Goal: Task Accomplishment & Management: Manage account settings

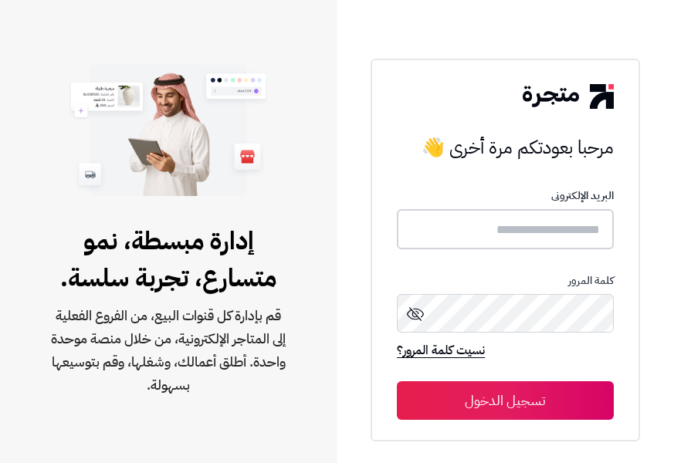
type input "**********"
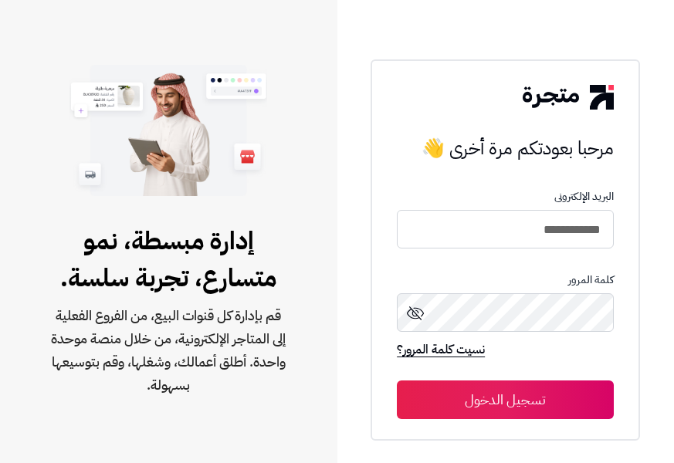
click at [556, 391] on button "تسجيل الدخول" at bounding box center [505, 400] width 217 height 39
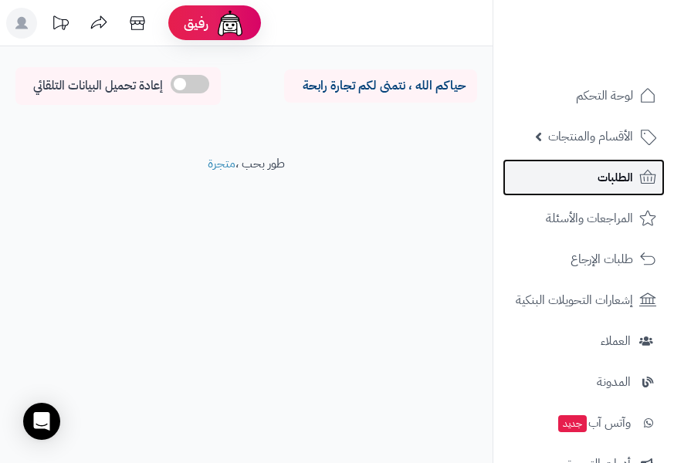
click at [606, 183] on span "الطلبات" at bounding box center [615, 178] width 36 height 22
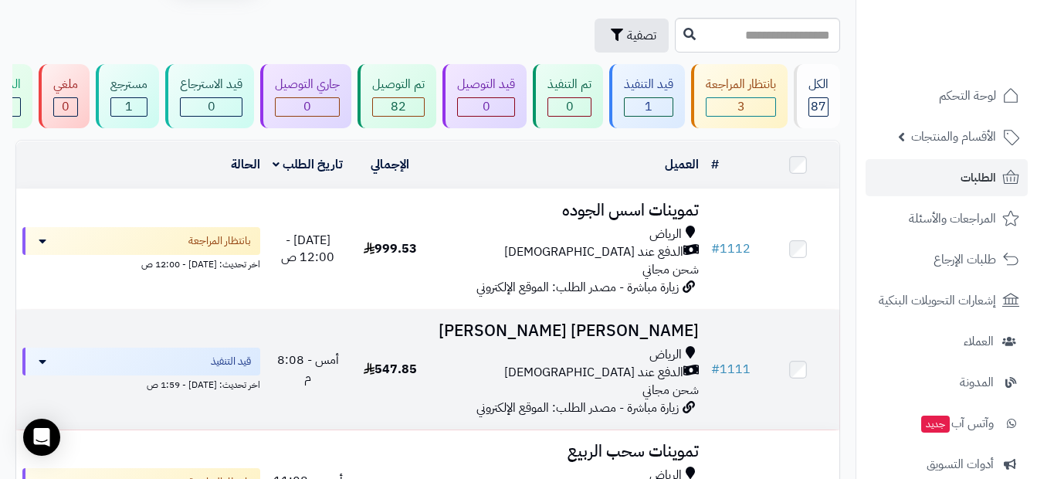
scroll to position [77, 0]
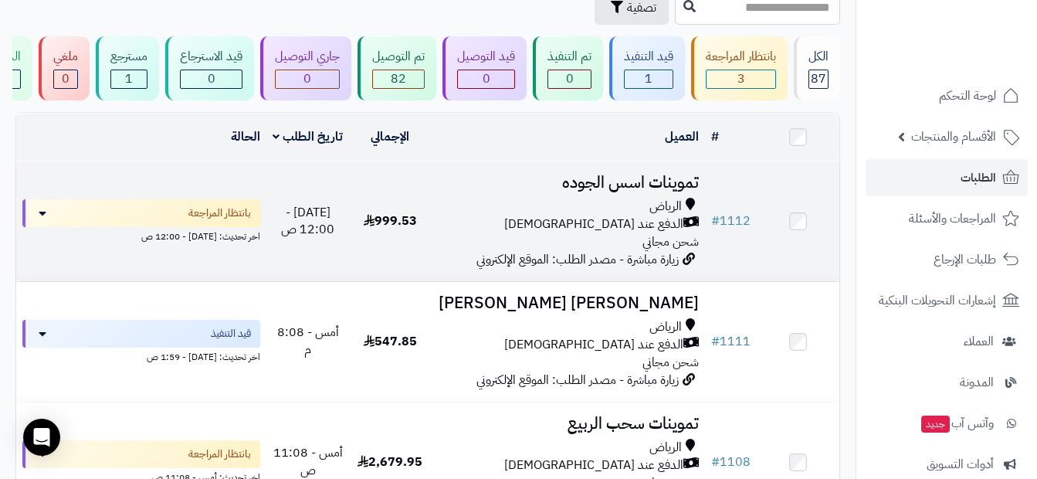
click at [543, 228] on div "الدفع عند [DEMOGRAPHIC_DATA]" at bounding box center [568, 224] width 262 height 18
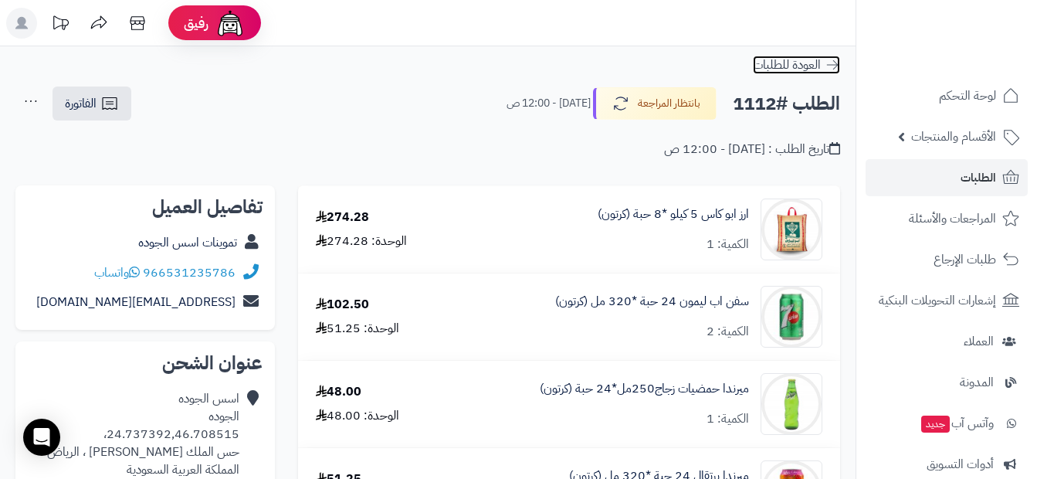
click at [820, 70] on span "العودة للطلبات" at bounding box center [787, 65] width 68 height 19
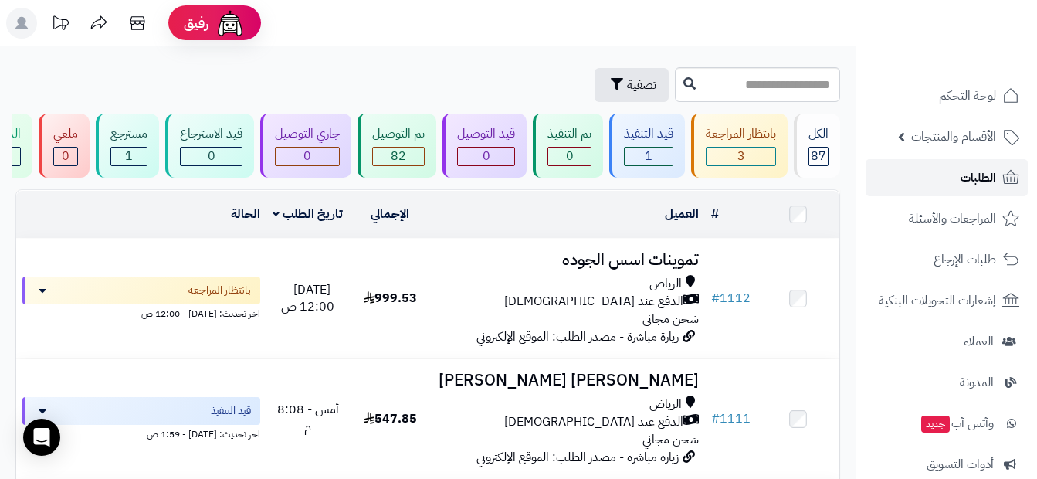
click at [997, 180] on link "الطلبات" at bounding box center [946, 177] width 162 height 37
click at [715, 88] on input "text" at bounding box center [757, 84] width 165 height 35
click at [981, 188] on span "الطلبات" at bounding box center [978, 178] width 36 height 22
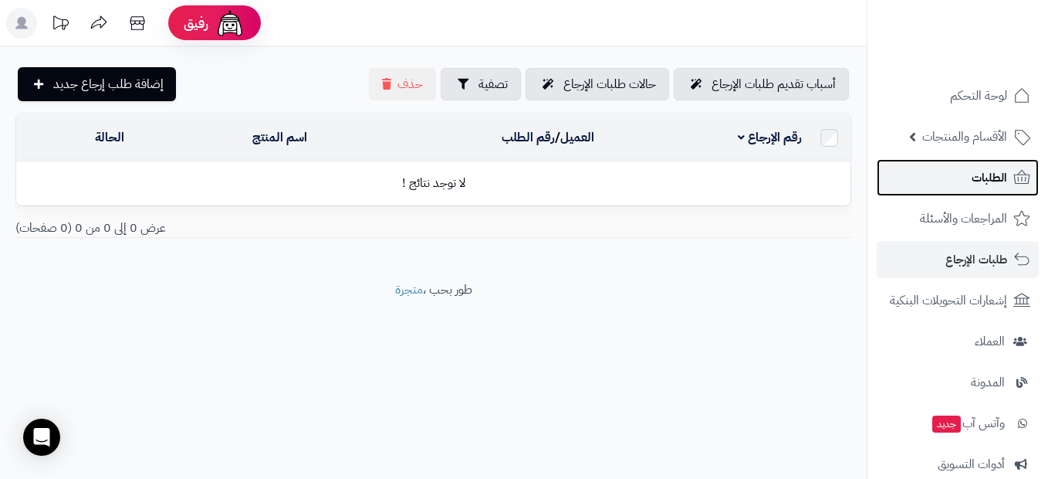
click at [965, 184] on link "الطلبات" at bounding box center [958, 177] width 162 height 37
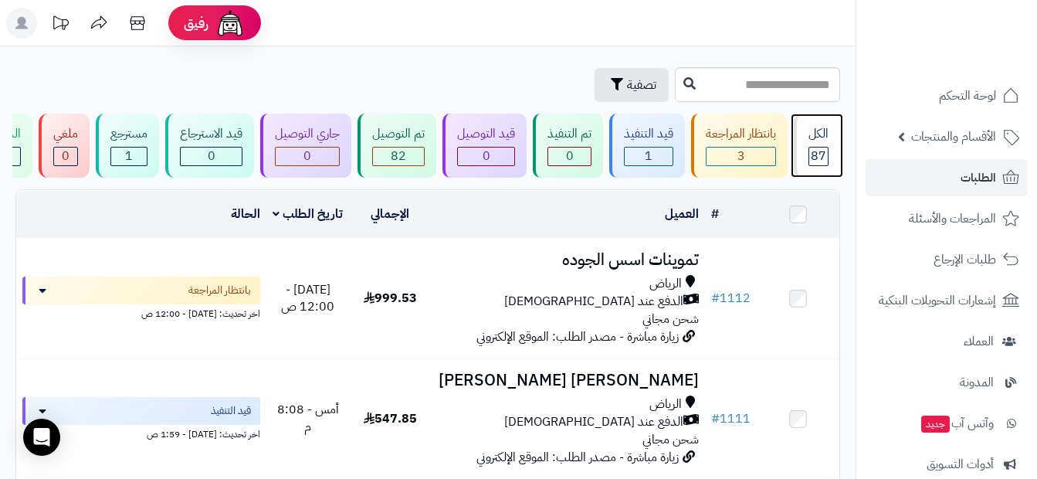
click at [820, 152] on span "87" at bounding box center [817, 156] width 15 height 19
click at [966, 174] on span "الطلبات" at bounding box center [978, 178] width 36 height 22
click at [824, 151] on span "87" at bounding box center [817, 156] width 15 height 19
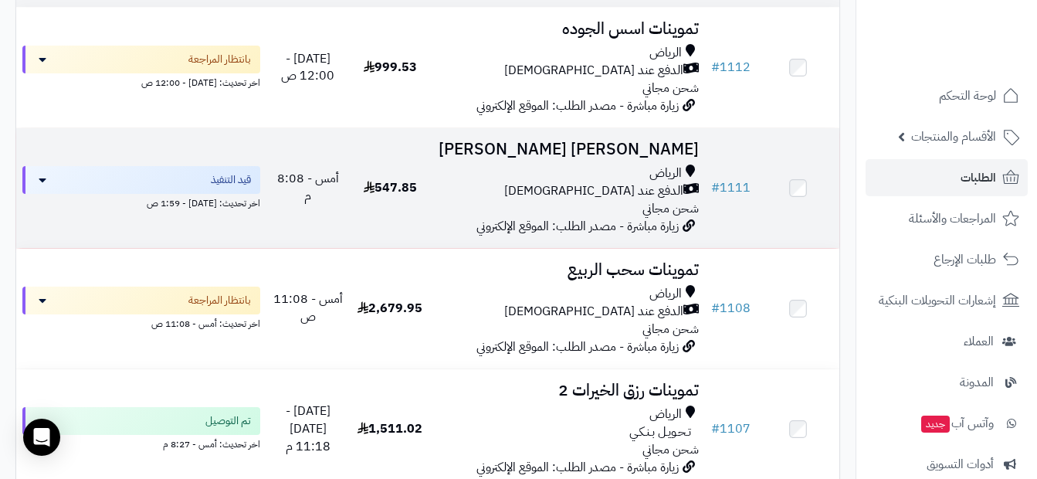
scroll to position [232, 0]
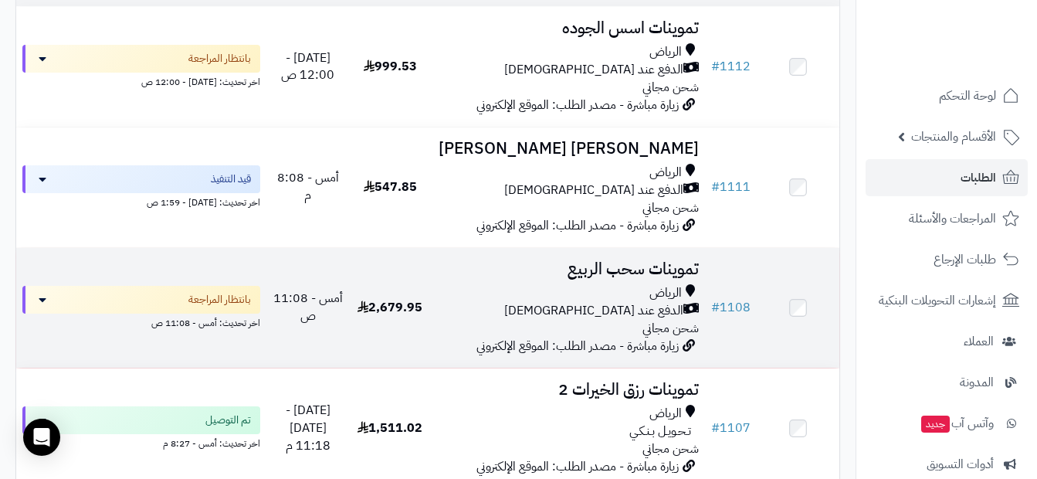
click at [531, 320] on div "الدفع عند [DEMOGRAPHIC_DATA]" at bounding box center [568, 311] width 262 height 18
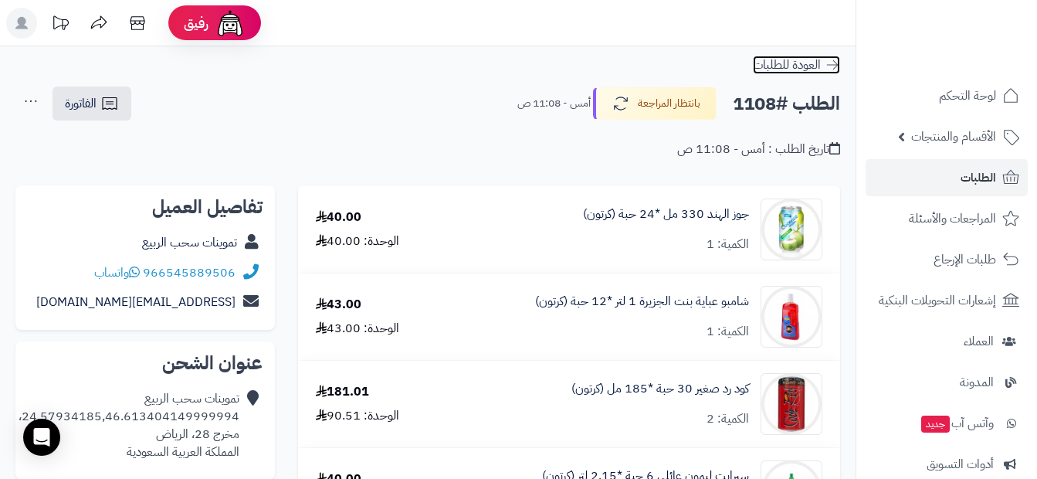
click at [815, 68] on span "العودة للطلبات" at bounding box center [787, 65] width 68 height 19
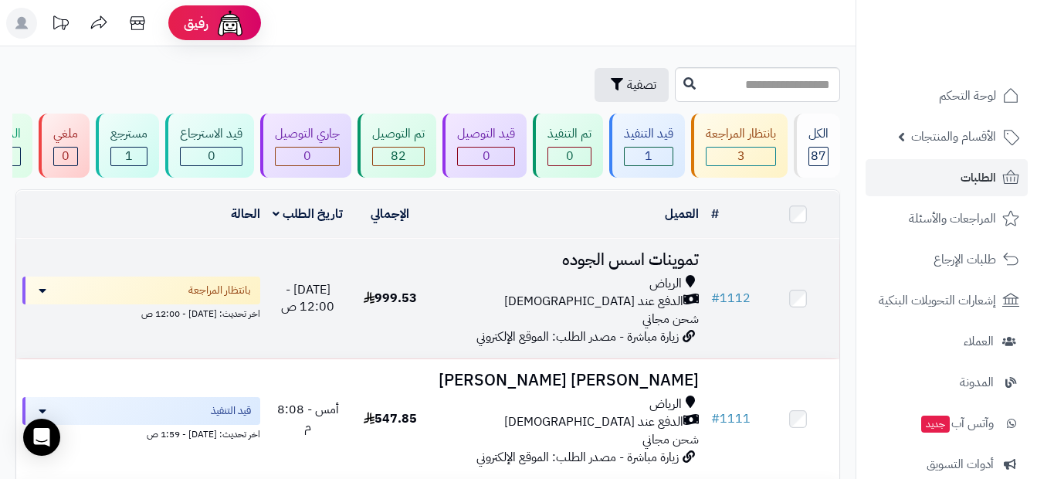
drag, startPoint x: 940, startPoint y: 134, endPoint x: 614, endPoint y: 353, distance: 393.2
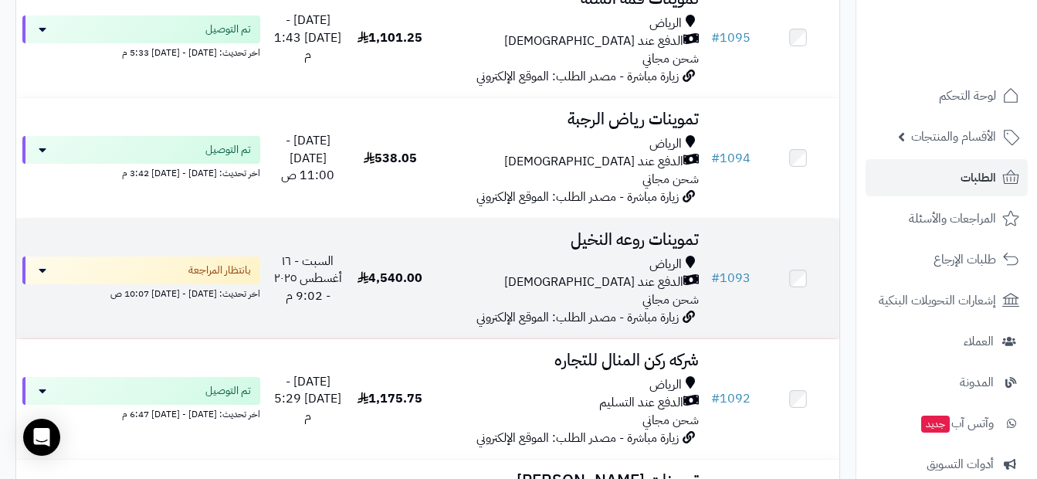
scroll to position [1852, 0]
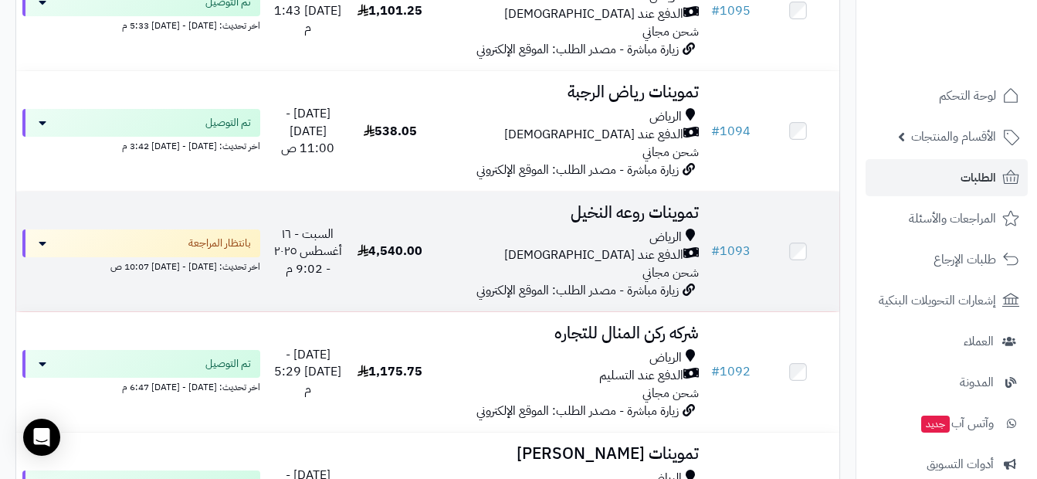
drag, startPoint x: 491, startPoint y: 238, endPoint x: 519, endPoint y: 290, distance: 59.4
click at [519, 290] on td "تموينات روعه النخيل الرياض الدفع عند الاستلام شحن مجاني زيارة مباشرة - مصدر الط…" at bounding box center [568, 251] width 274 height 120
click at [377, 238] on td "4,540.00" at bounding box center [390, 251] width 83 height 120
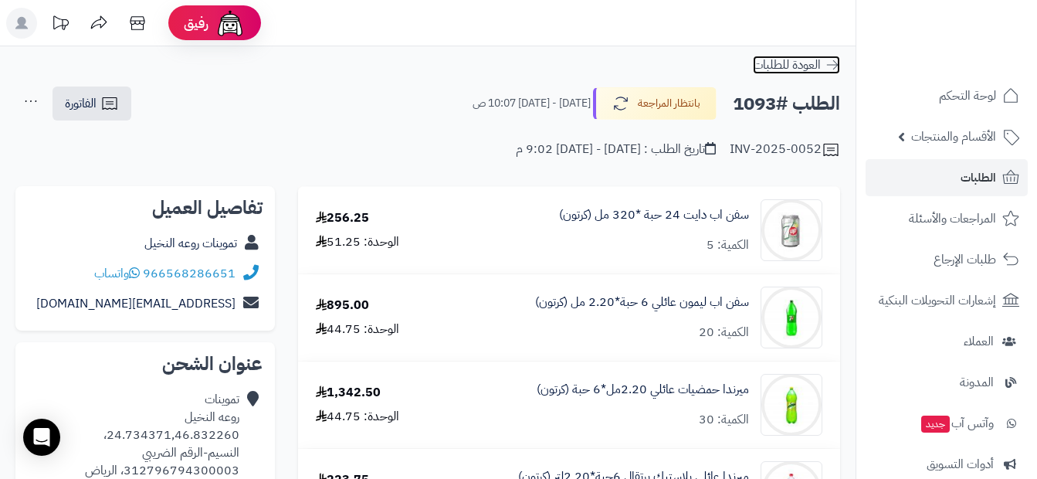
click at [820, 69] on link "العودة للطلبات" at bounding box center [796, 65] width 87 height 19
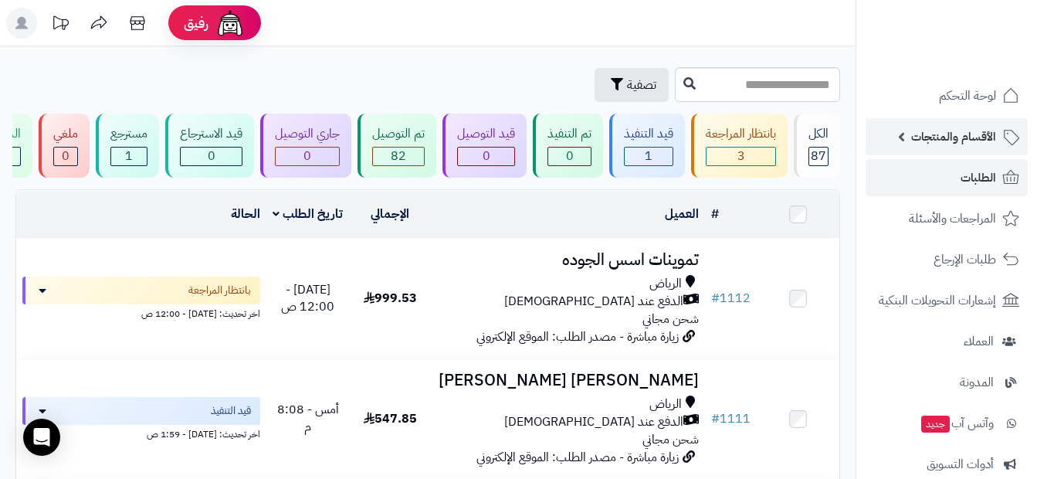
click at [972, 131] on span "الأقسام والمنتجات" at bounding box center [953, 137] width 85 height 22
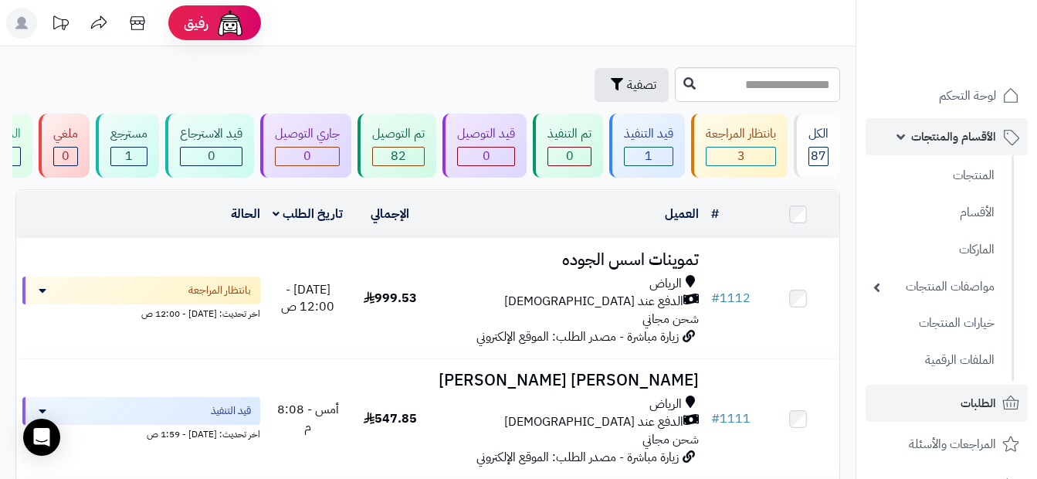
click at [968, 139] on span "الأقسام والمنتجات" at bounding box center [953, 137] width 85 height 22
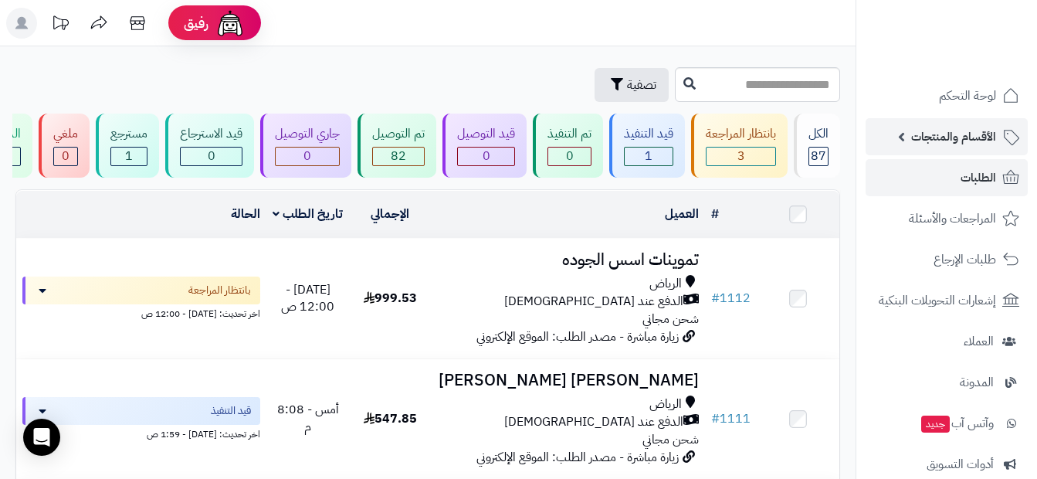
click at [968, 139] on span "الأقسام والمنتجات" at bounding box center [953, 137] width 85 height 22
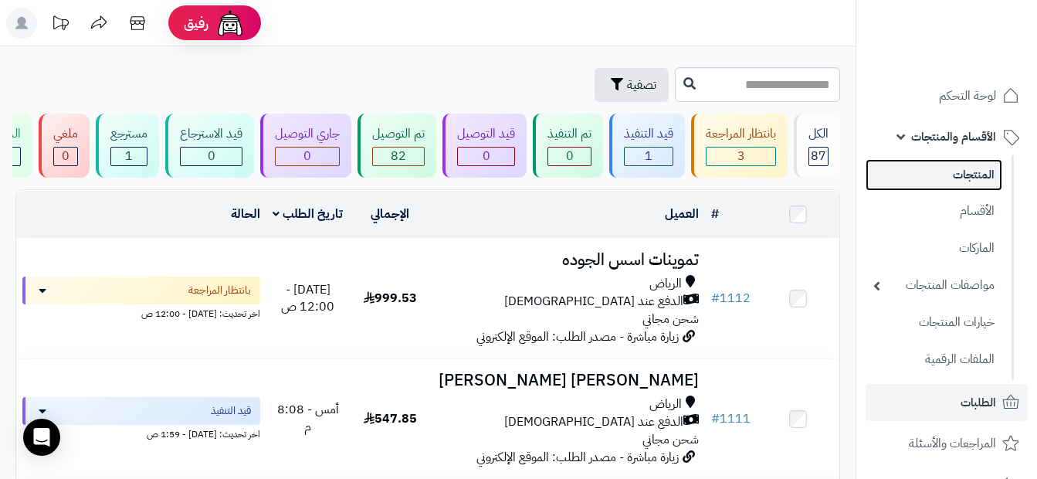
click at [951, 168] on link "المنتجات" at bounding box center [933, 175] width 137 height 32
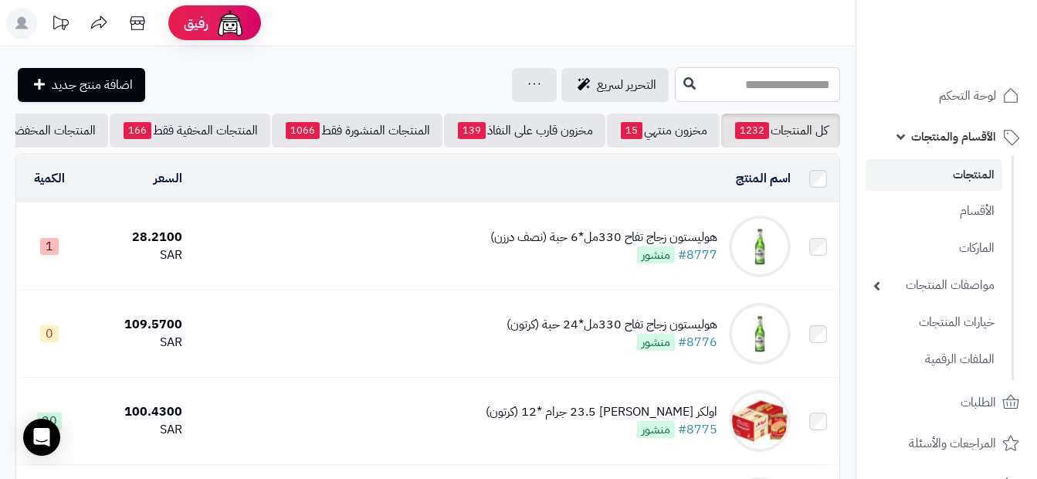
drag, startPoint x: 0, startPoint y: 0, endPoint x: 776, endPoint y: 85, distance: 781.1
click at [776, 85] on input "text" at bounding box center [757, 84] width 165 height 35
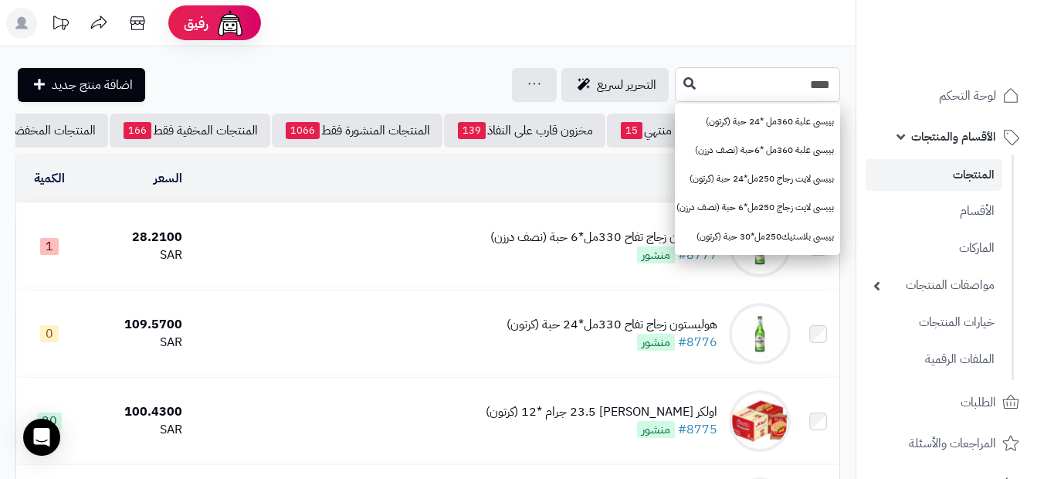
type input "****"
click at [683, 83] on icon at bounding box center [689, 82] width 12 height 12
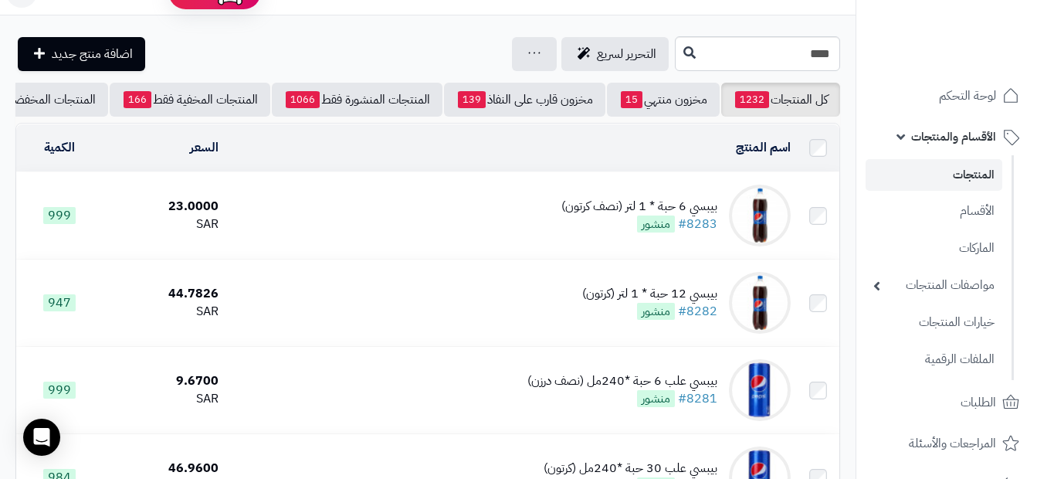
scroll to position [30, 0]
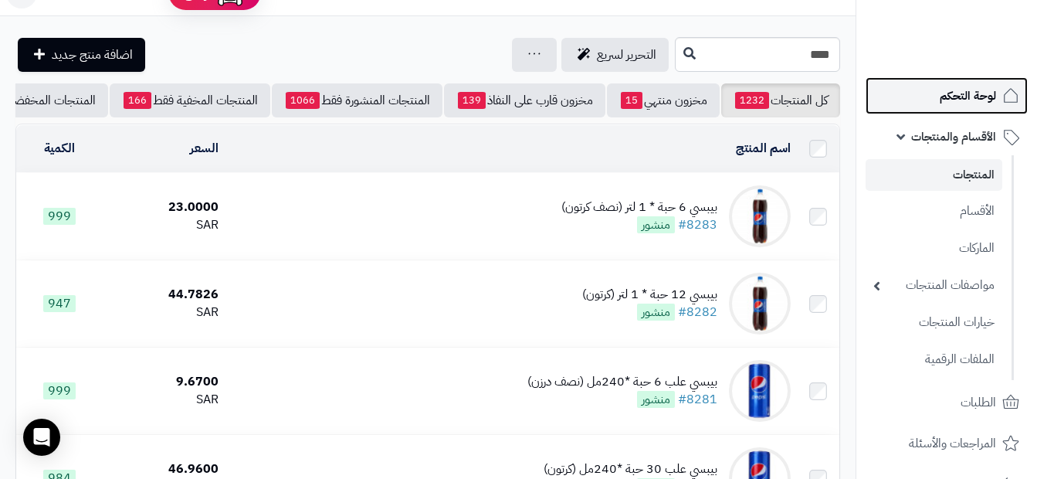
click at [981, 110] on link "لوحة التحكم" at bounding box center [946, 95] width 162 height 37
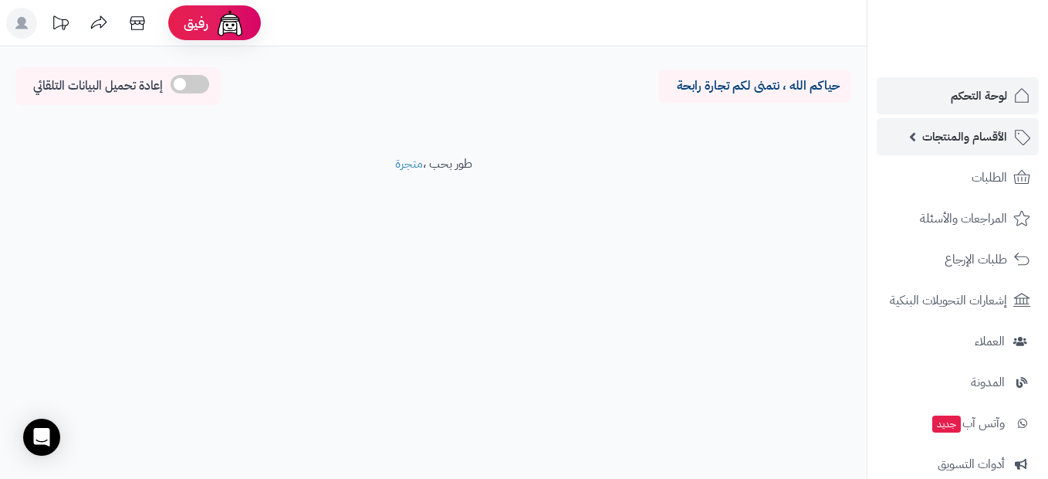
click at [979, 144] on span "الأقسام والمنتجات" at bounding box center [964, 137] width 85 height 22
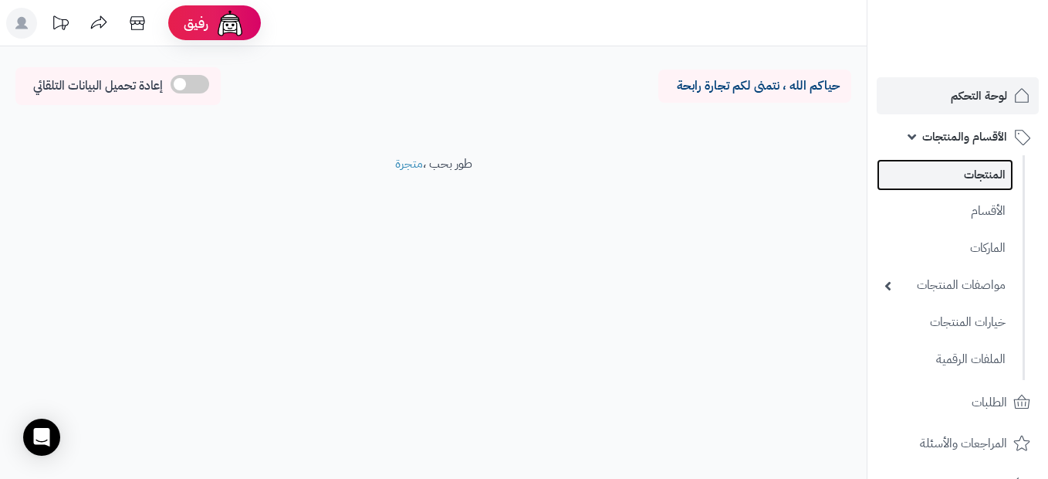
click at [997, 167] on link "المنتجات" at bounding box center [945, 175] width 137 height 32
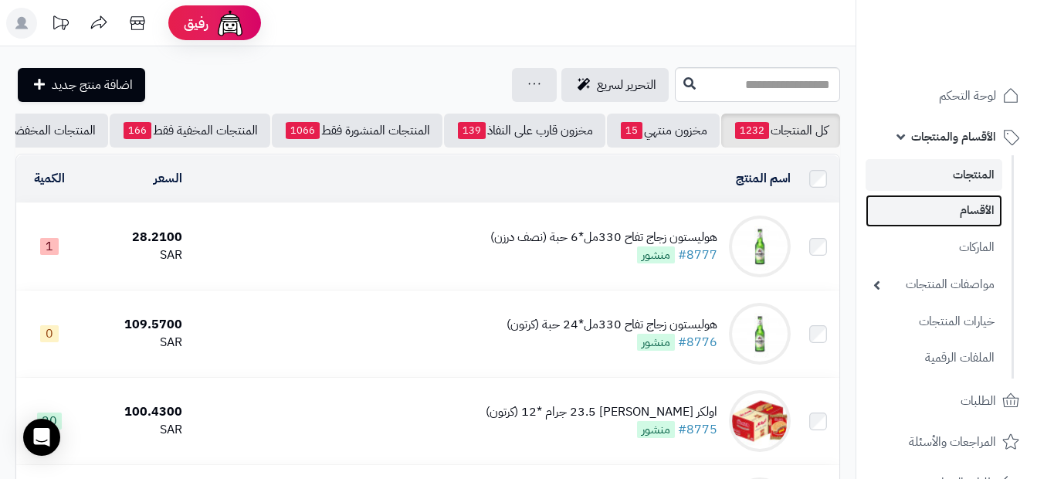
click at [966, 209] on link "الأقسام" at bounding box center [933, 211] width 137 height 32
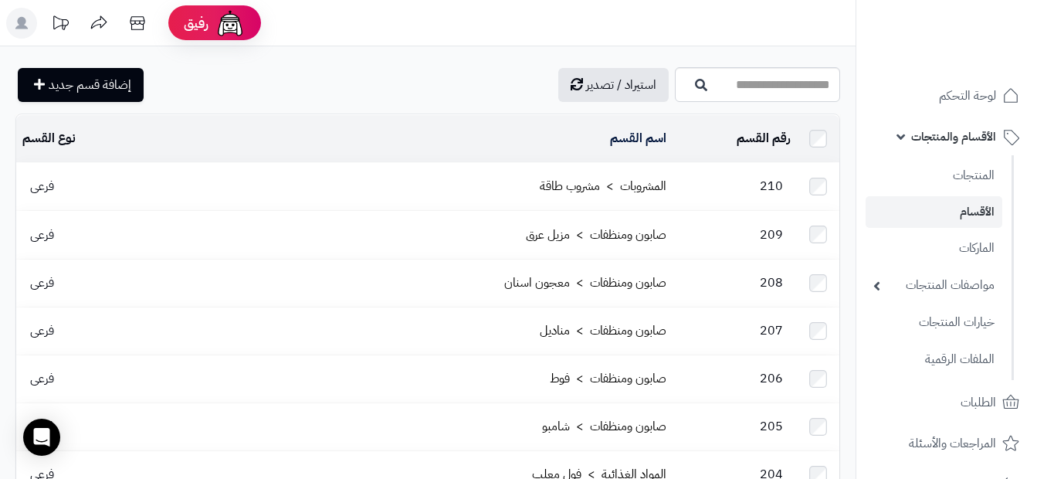
click at [967, 147] on link "الأقسام والمنتجات" at bounding box center [946, 136] width 162 height 37
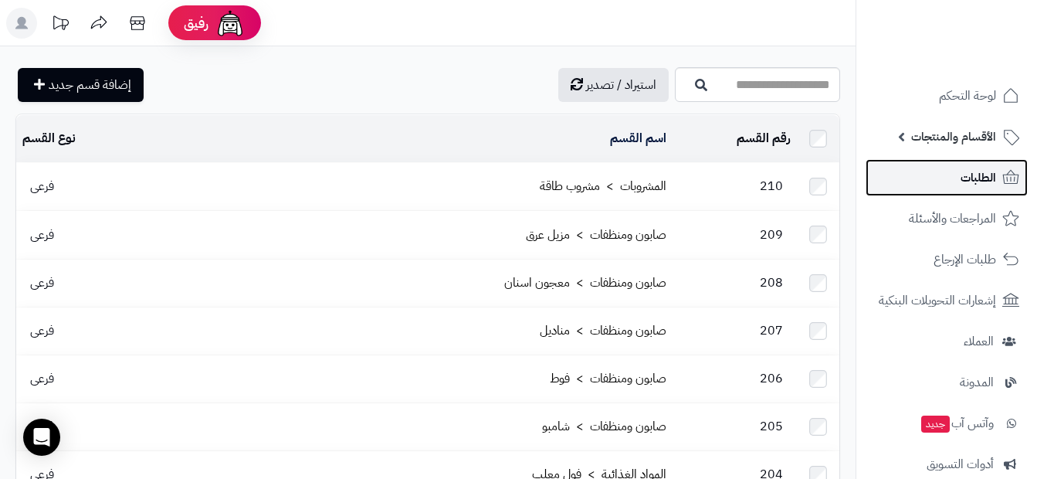
click at [950, 165] on link "الطلبات" at bounding box center [946, 177] width 162 height 37
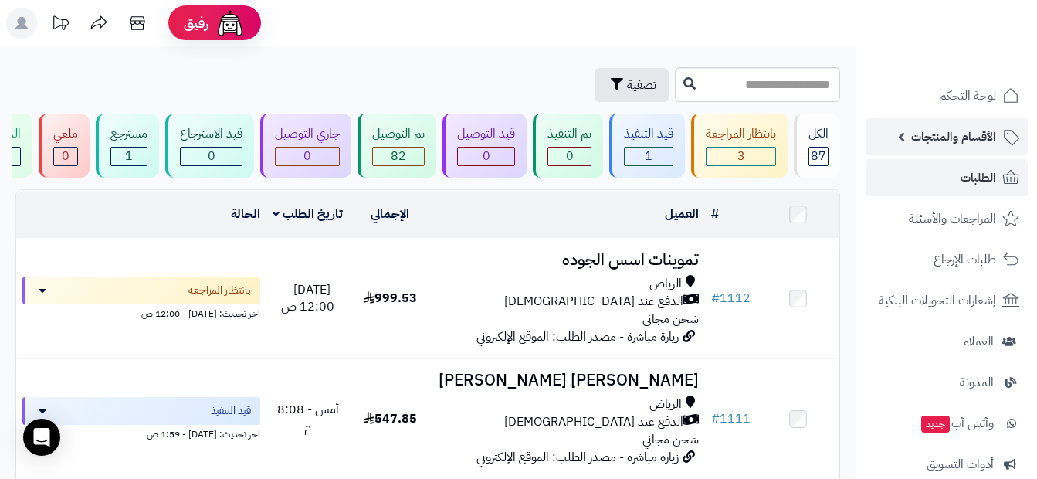
click at [898, 140] on link "الأقسام والمنتجات" at bounding box center [946, 136] width 162 height 37
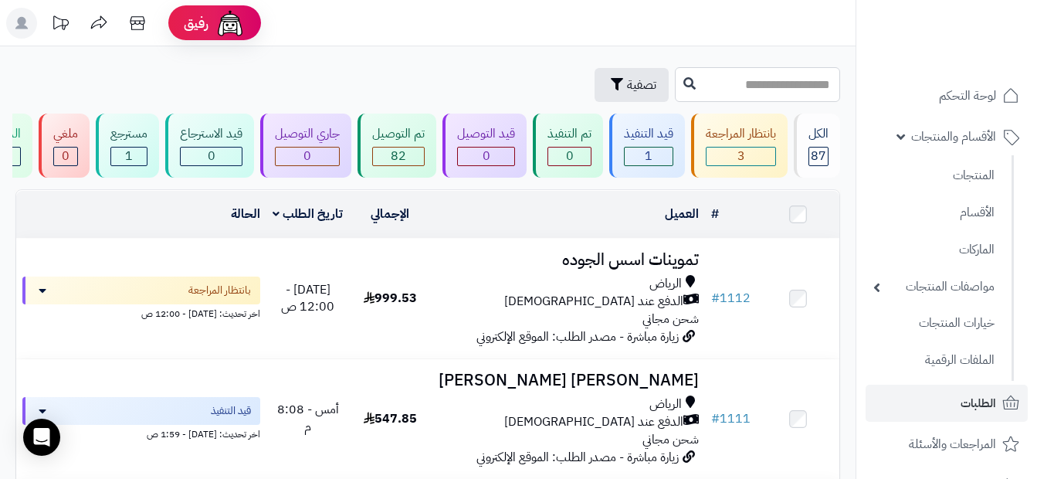
click at [788, 80] on input "text" at bounding box center [757, 84] width 165 height 35
type input "****"
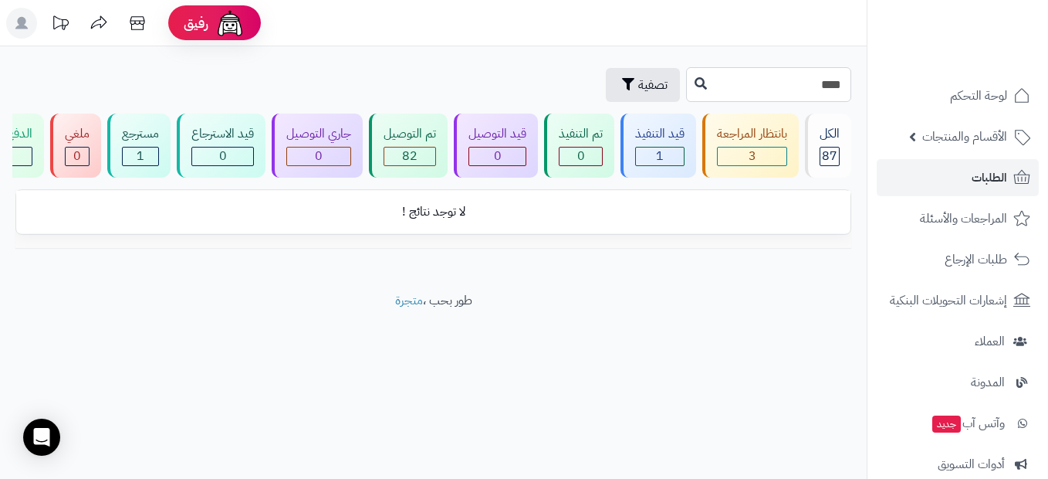
click at [799, 81] on input "****" at bounding box center [768, 84] width 165 height 35
type input "*"
click at [941, 140] on span "الأقسام والمنتجات" at bounding box center [964, 137] width 85 height 22
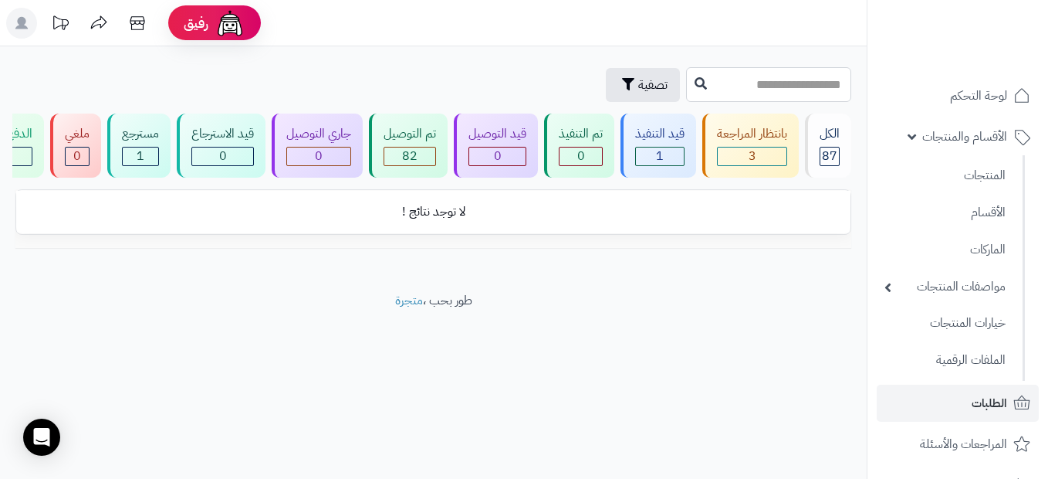
click at [791, 75] on input "text" at bounding box center [768, 84] width 165 height 35
type input "*"
click at [920, 141] on link "الأقسام والمنتجات" at bounding box center [958, 136] width 162 height 37
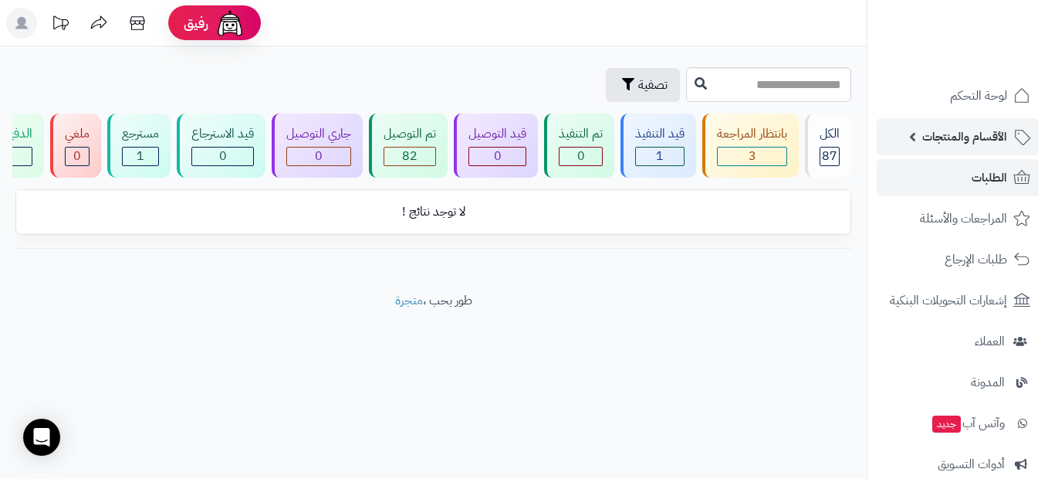
click at [920, 141] on link "الأقسام والمنتجات" at bounding box center [958, 136] width 162 height 37
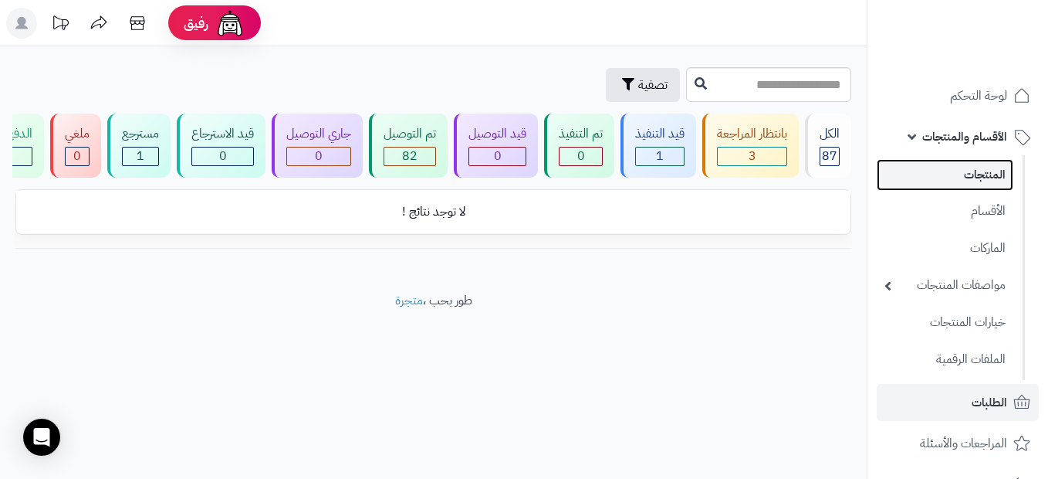
click at [997, 184] on link "المنتجات" at bounding box center [945, 175] width 137 height 32
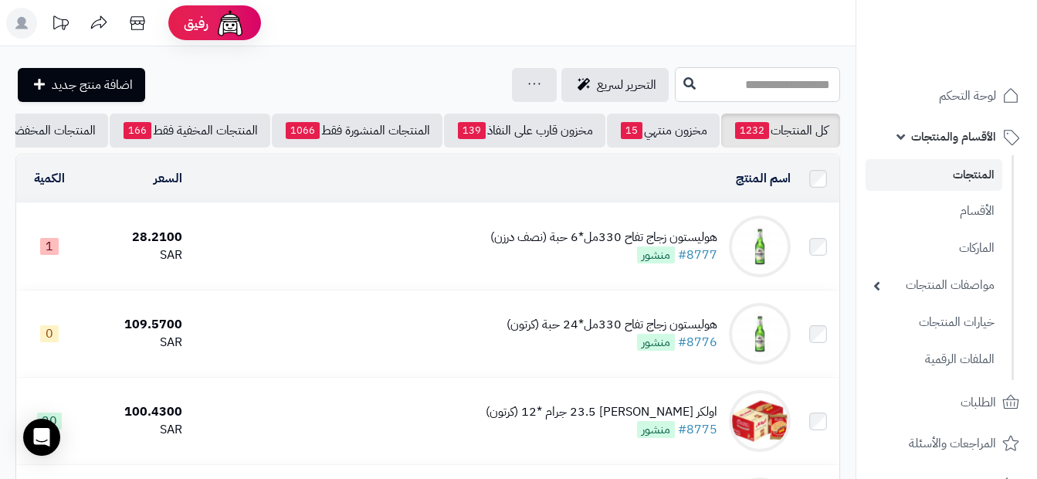
click at [786, 79] on input "text" at bounding box center [757, 84] width 165 height 35
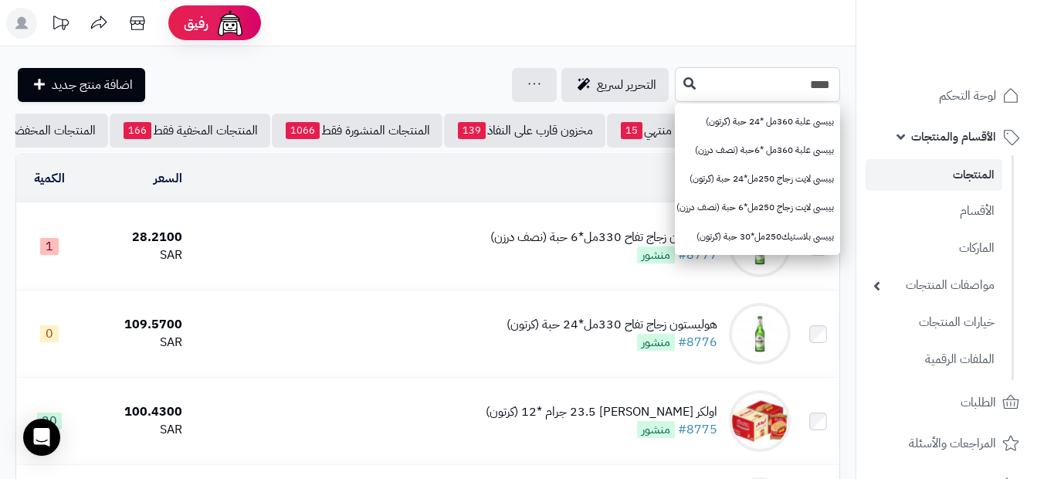
click at [680, 95] on input "****" at bounding box center [757, 84] width 165 height 35
type input "*****"
click at [683, 86] on icon at bounding box center [689, 82] width 12 height 12
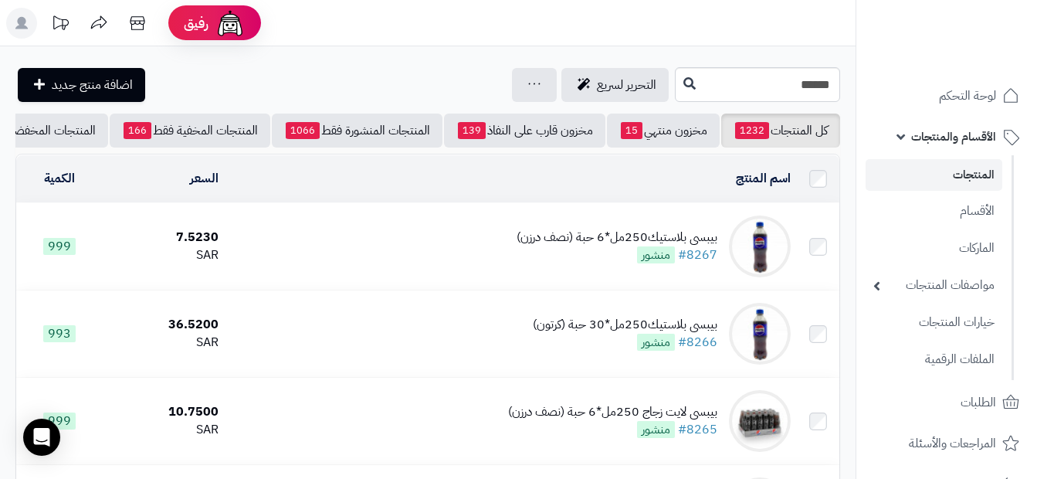
click at [896, 136] on link "الأقسام والمنتجات" at bounding box center [946, 136] width 162 height 37
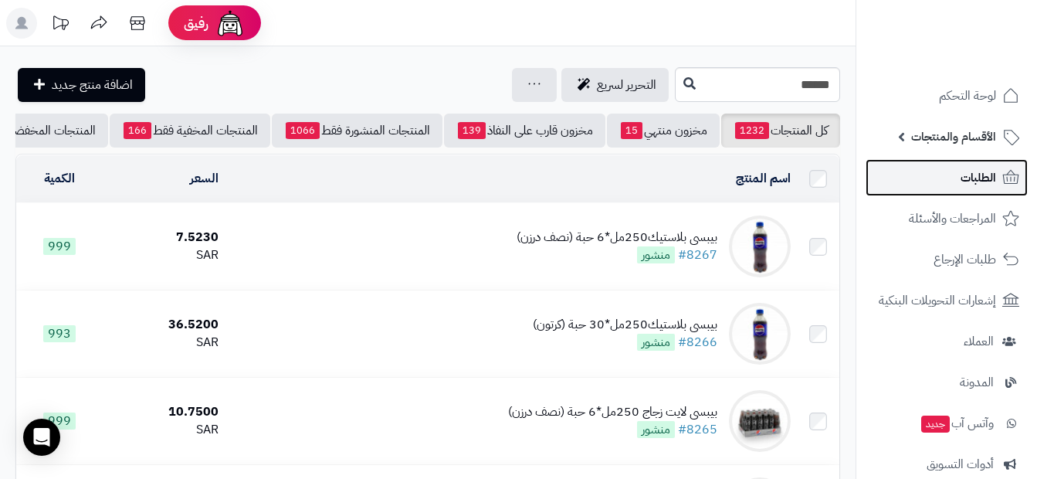
click at [952, 174] on link "الطلبات" at bounding box center [946, 177] width 162 height 37
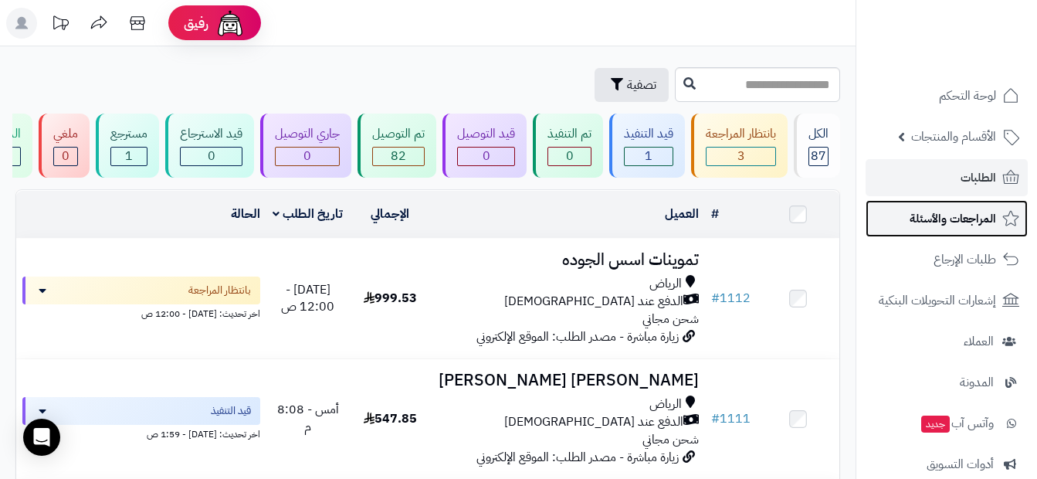
click at [982, 220] on span "المراجعات والأسئلة" at bounding box center [952, 219] width 86 height 22
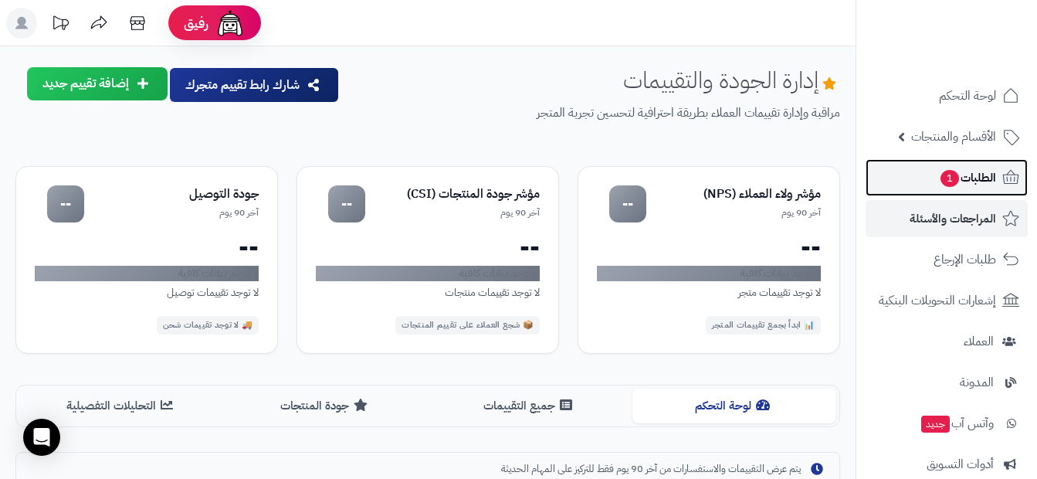
drag, startPoint x: 0, startPoint y: 0, endPoint x: 982, endPoint y: 182, distance: 998.5
click at [982, 182] on span "الطلبات 1" at bounding box center [967, 178] width 57 height 22
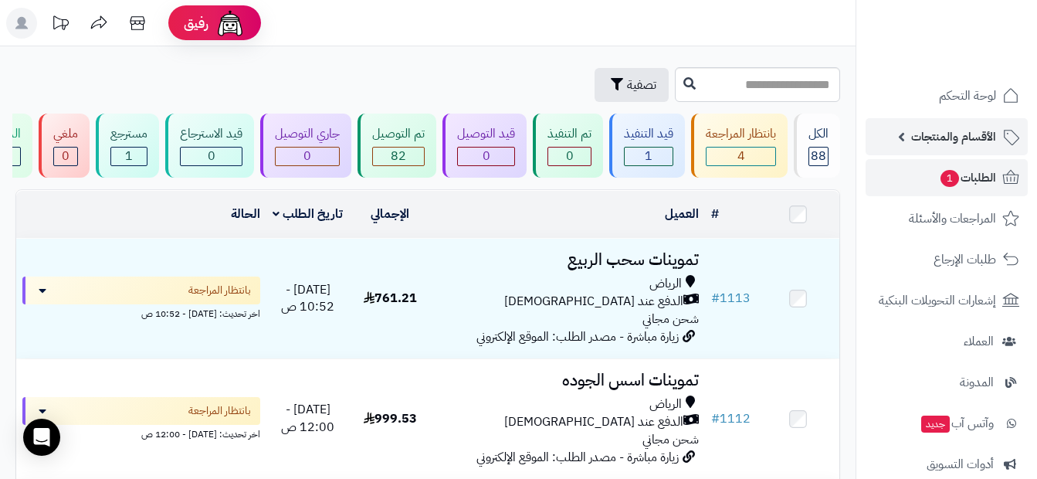
click at [973, 137] on span "الأقسام والمنتجات" at bounding box center [953, 137] width 85 height 22
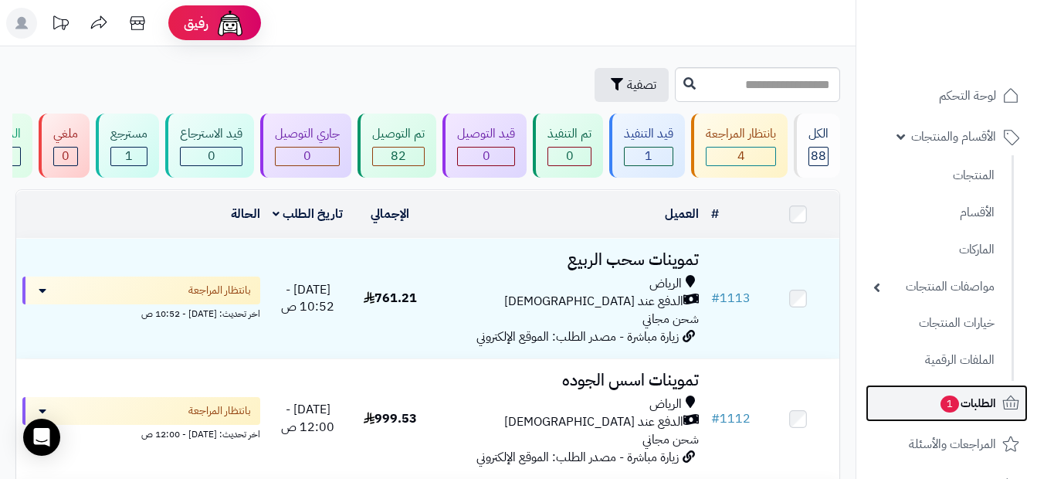
click at [956, 404] on span "1" at bounding box center [949, 403] width 19 height 17
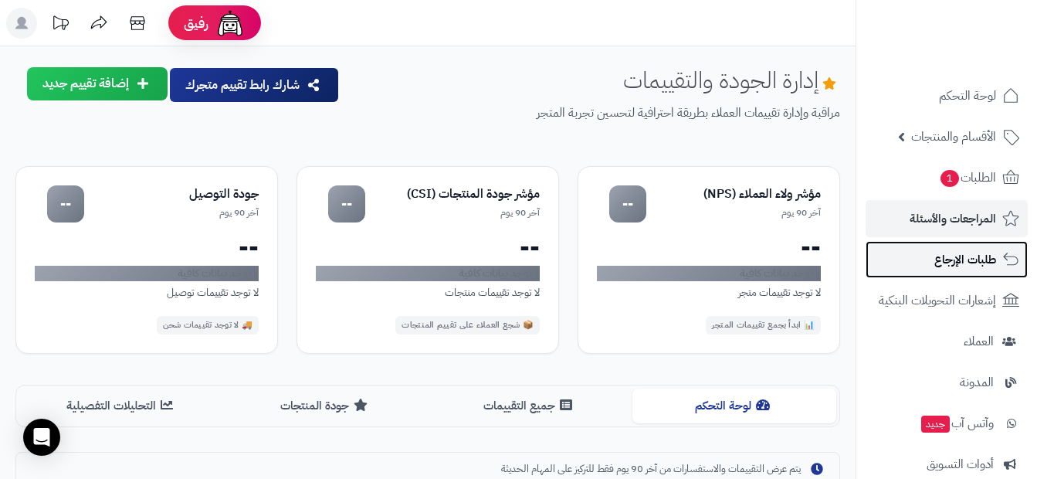
click at [979, 259] on span "طلبات الإرجاع" at bounding box center [965, 260] width 62 height 22
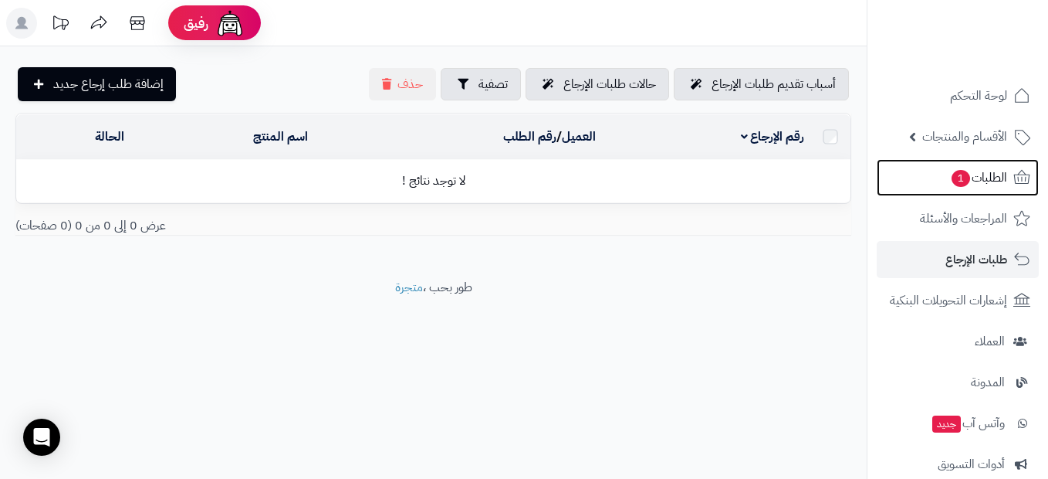
click at [986, 183] on span "الطلبات 1" at bounding box center [978, 178] width 57 height 22
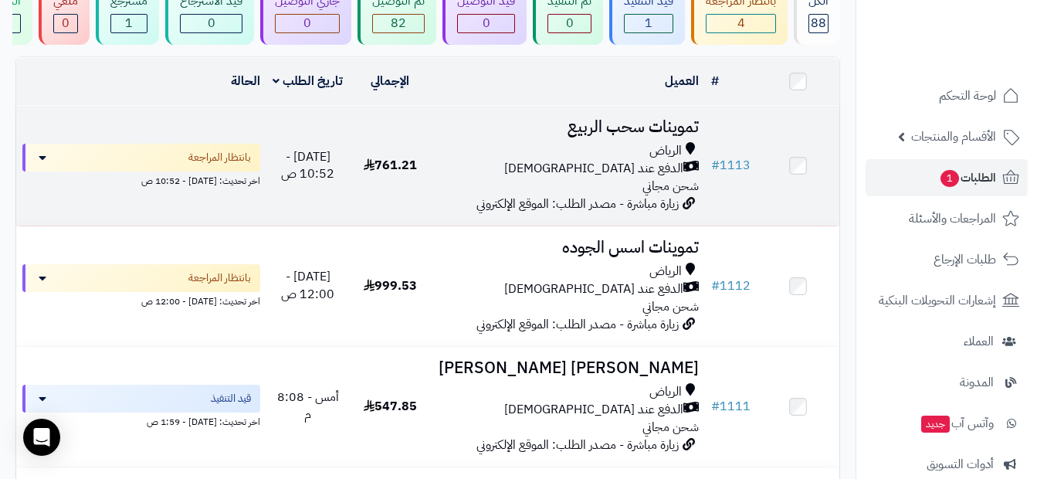
scroll to position [154, 0]
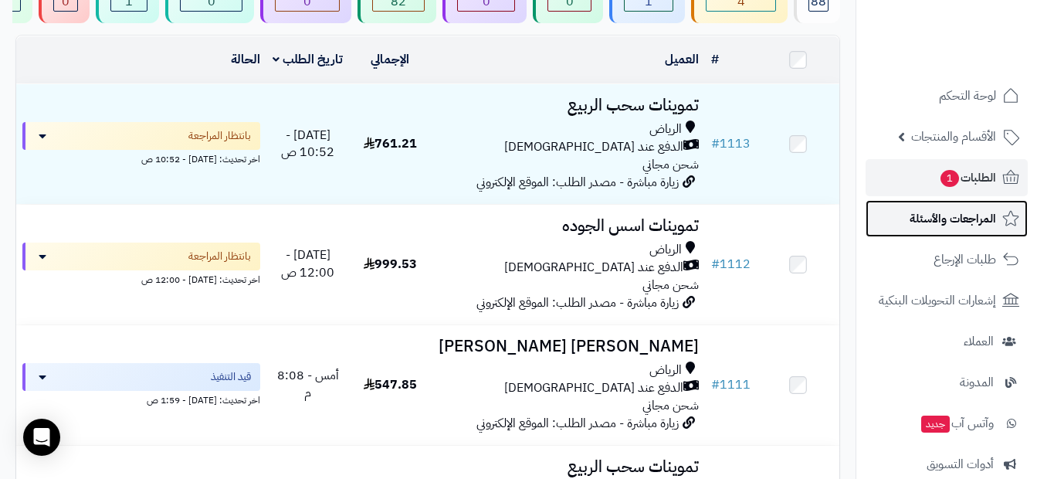
click at [964, 212] on span "المراجعات والأسئلة" at bounding box center [952, 219] width 86 height 22
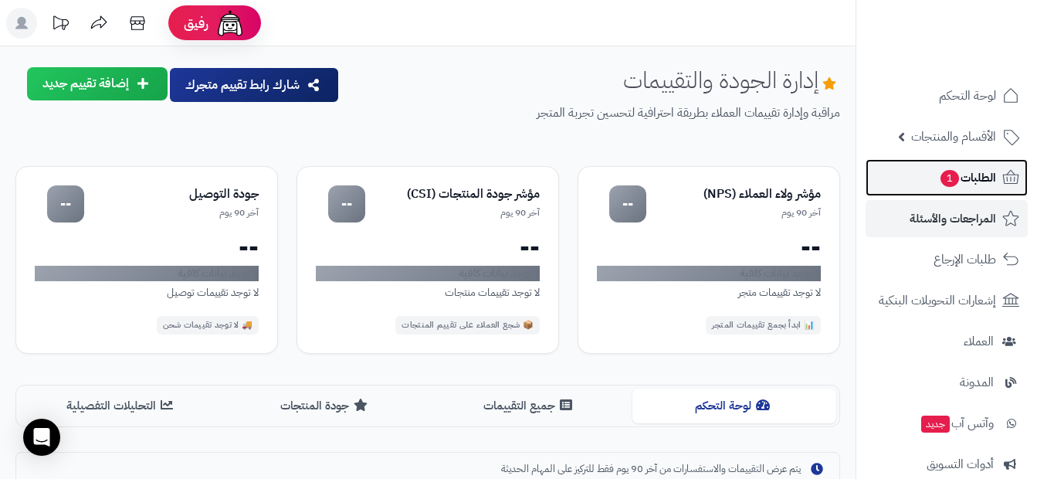
click at [961, 187] on span "الطلبات 1" at bounding box center [967, 178] width 57 height 22
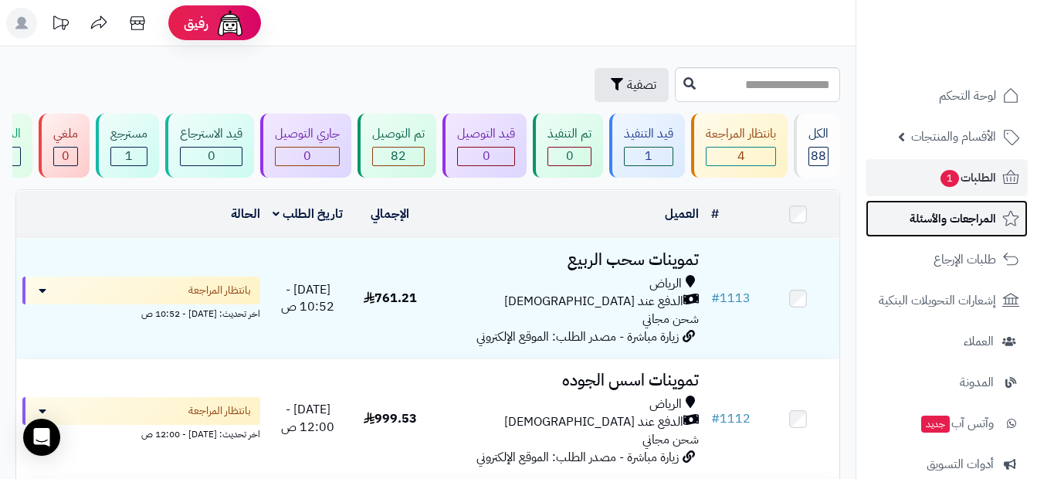
click at [969, 228] on span "المراجعات والأسئلة" at bounding box center [952, 219] width 86 height 22
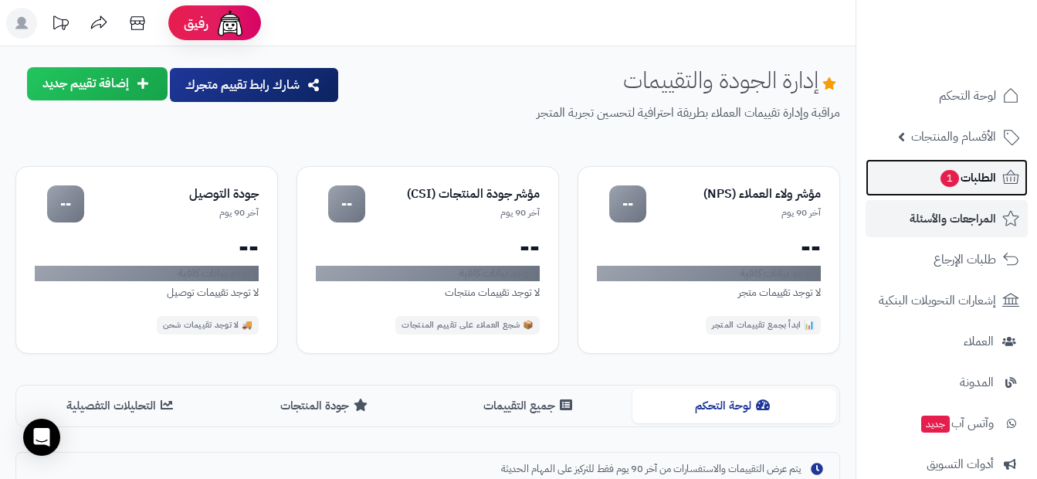
click at [976, 184] on span "الطلبات 1" at bounding box center [967, 178] width 57 height 22
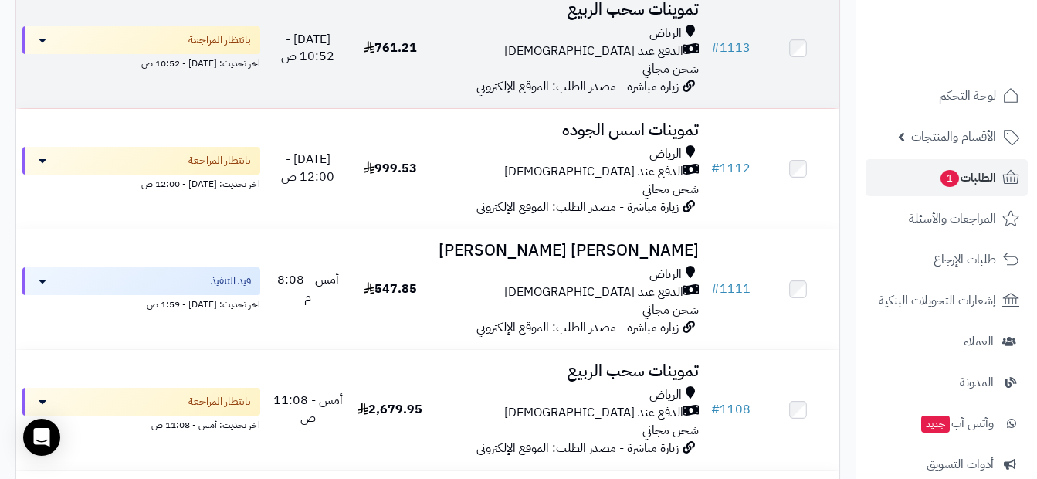
scroll to position [309, 0]
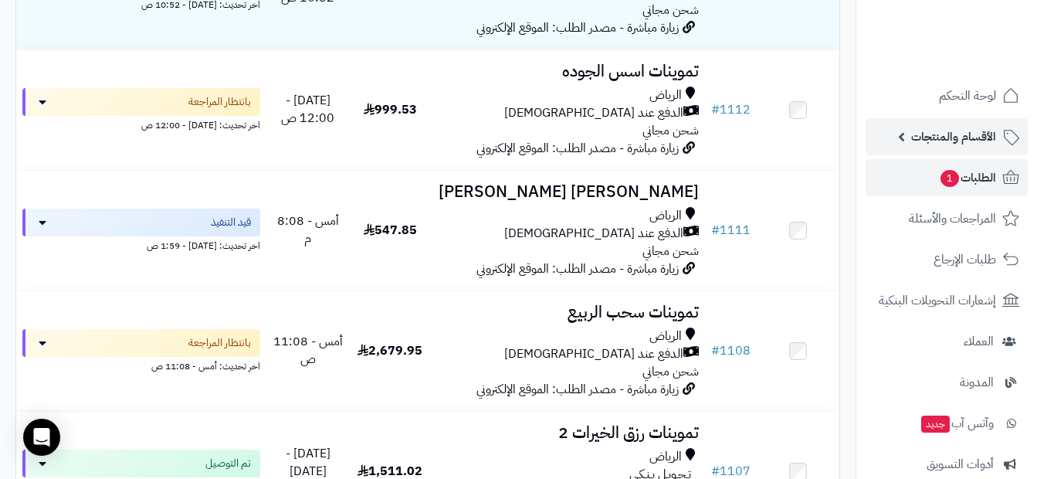
click at [946, 118] on link "الأقسام والمنتجات" at bounding box center [946, 136] width 162 height 37
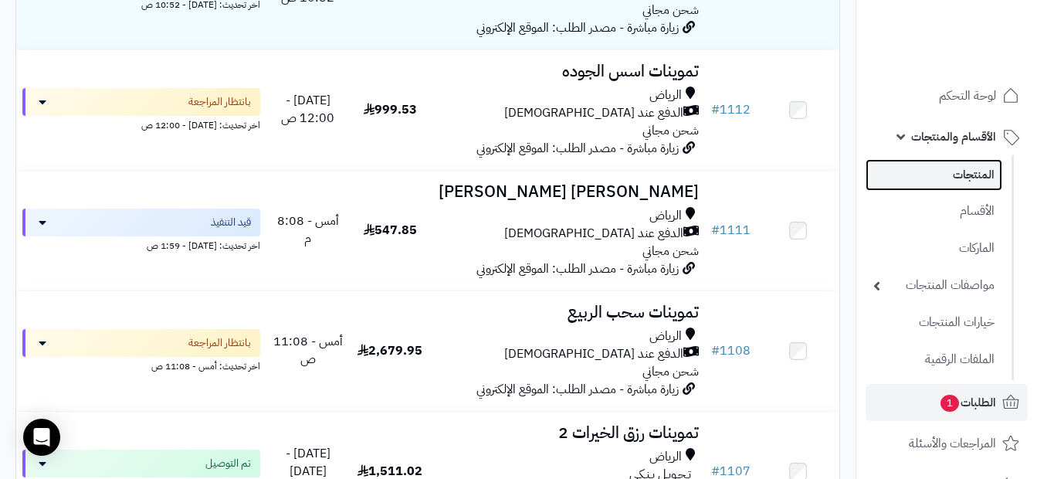
click at [962, 169] on link "المنتجات" at bounding box center [933, 175] width 137 height 32
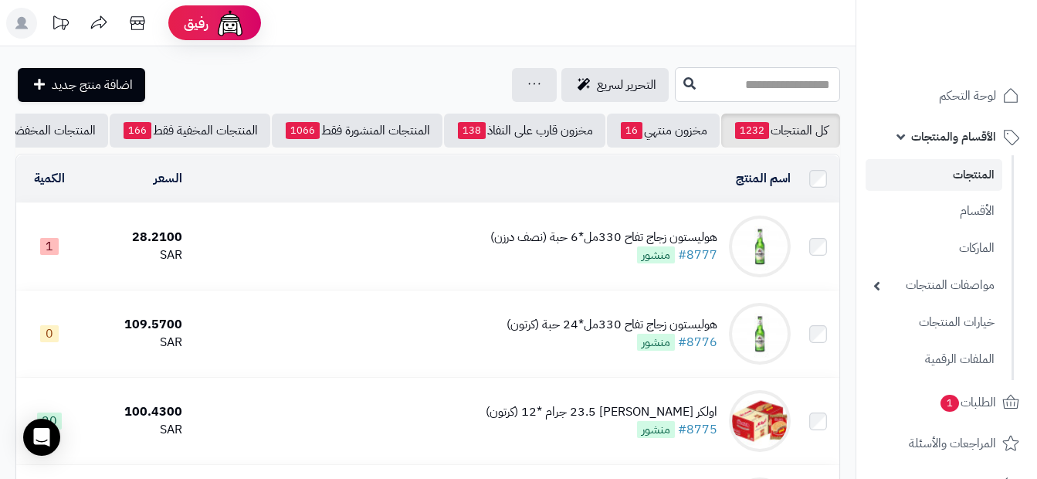
drag, startPoint x: 0, startPoint y: 0, endPoint x: 716, endPoint y: 83, distance: 721.1
click at [716, 83] on input "text" at bounding box center [757, 84] width 165 height 35
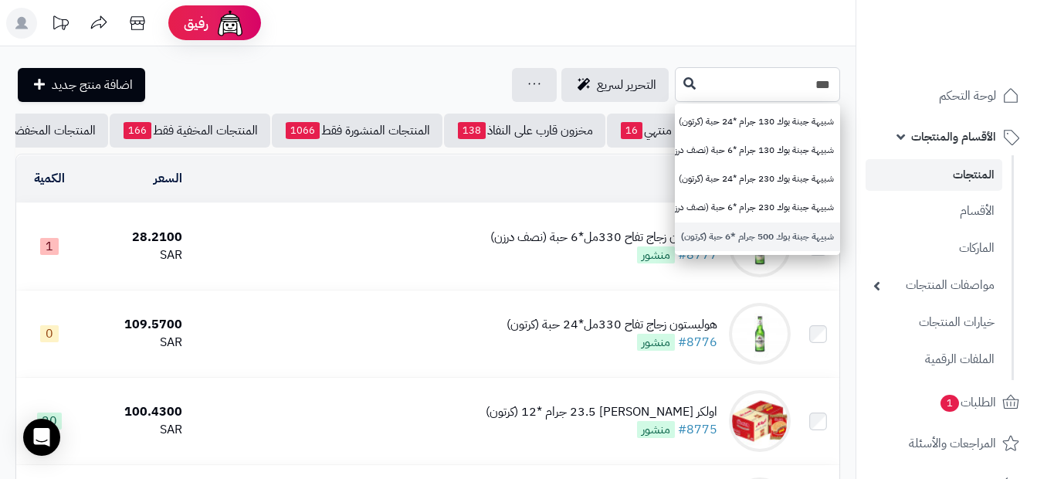
type input "***"
click at [763, 238] on link "شبيهة جبنة بوك 500 جرام *6 حبة (كرتون)" at bounding box center [757, 236] width 165 height 29
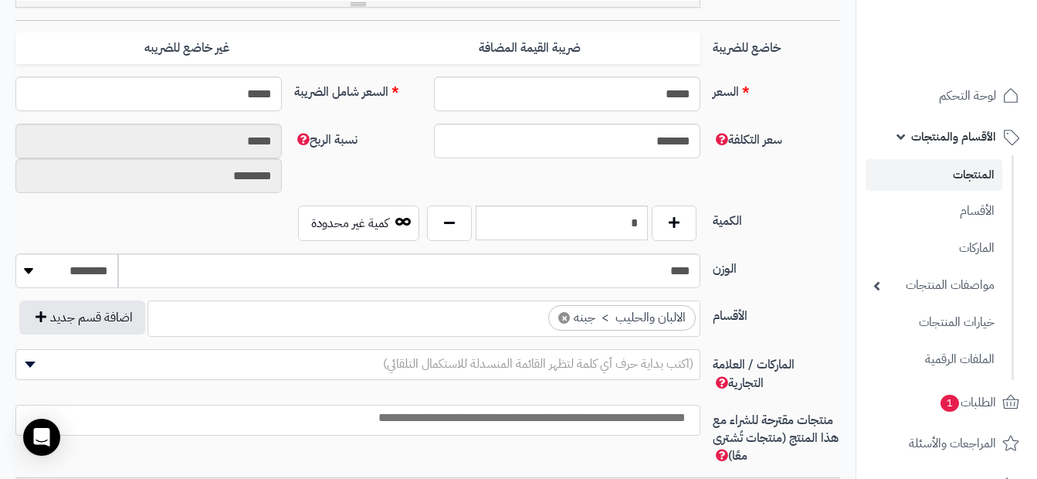
scroll to position [695, 0]
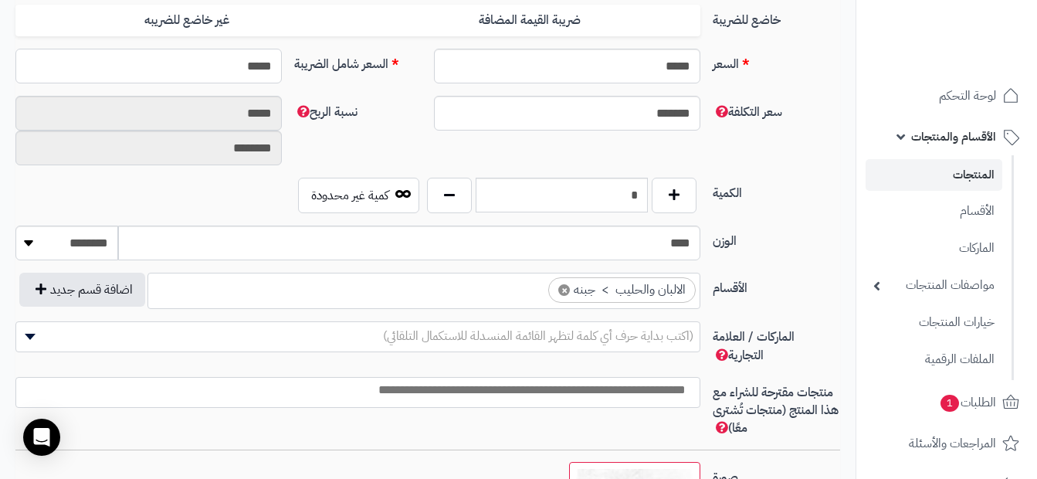
drag, startPoint x: 210, startPoint y: 62, endPoint x: 276, endPoint y: 67, distance: 65.8
click at [276, 67] on input "*****" at bounding box center [148, 66] width 266 height 35
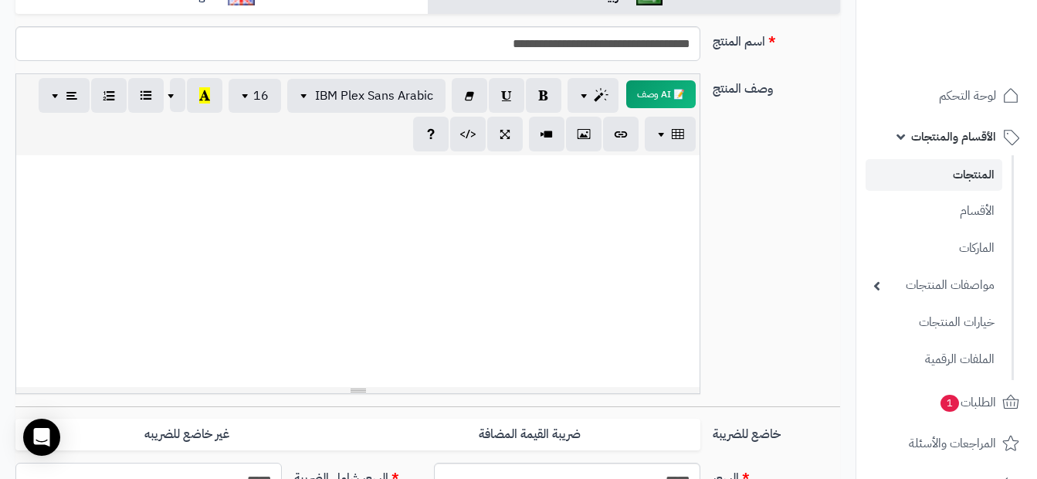
scroll to position [309, 0]
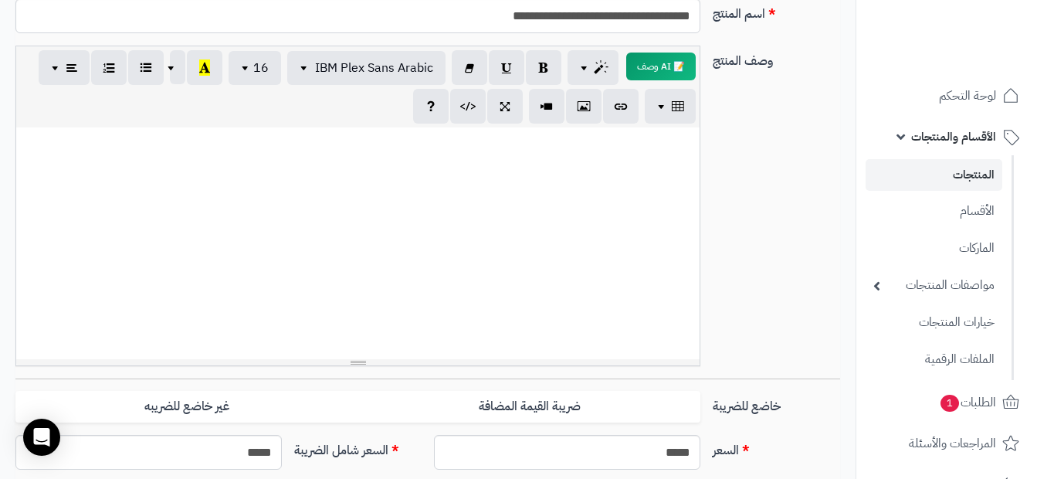
click at [942, 171] on link "المنتجات" at bounding box center [933, 175] width 137 height 32
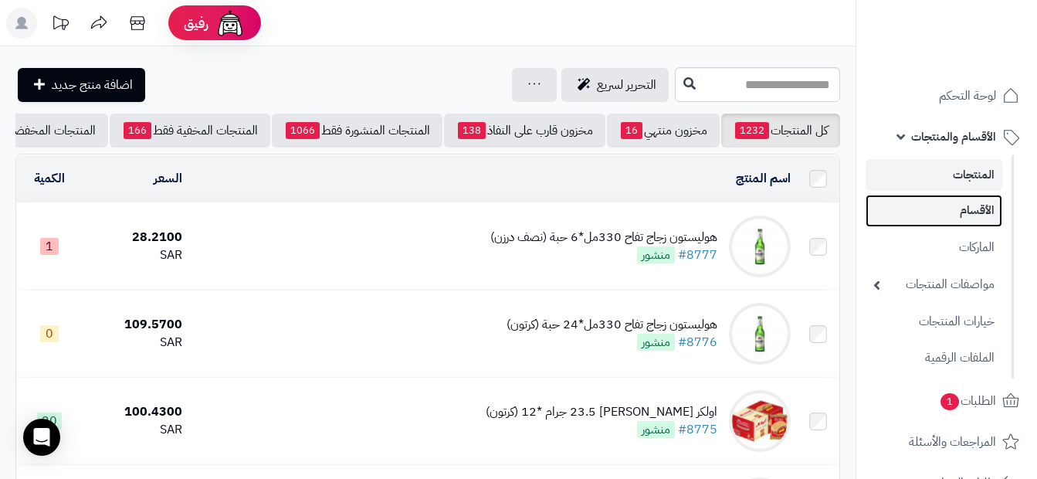
click at [967, 198] on link "الأقسام" at bounding box center [933, 211] width 137 height 32
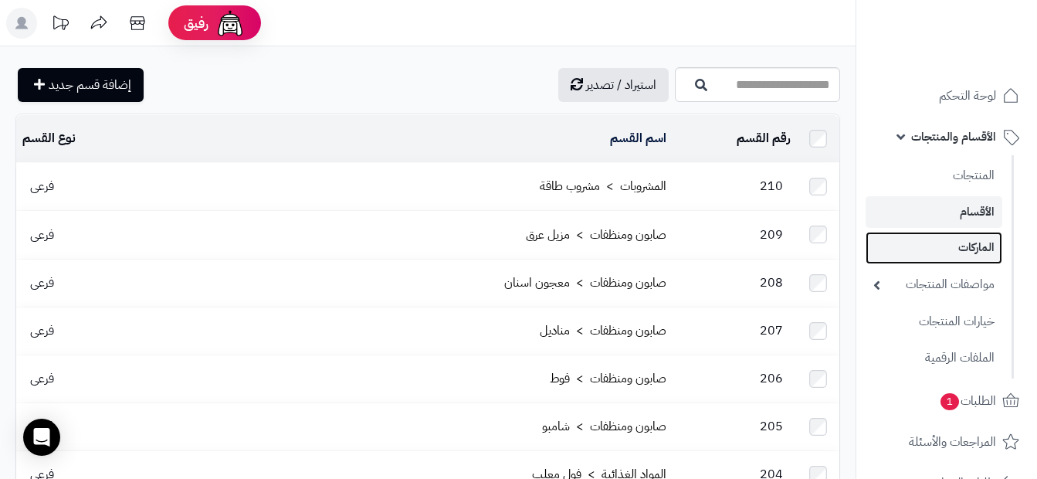
click at [932, 252] on link "الماركات" at bounding box center [933, 248] width 137 height 32
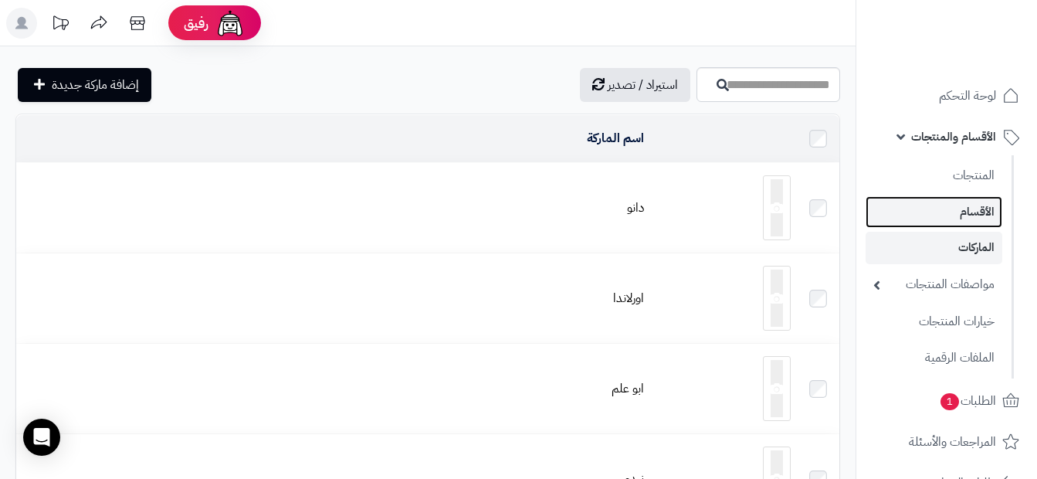
click at [931, 219] on link "الأقسام" at bounding box center [933, 212] width 137 height 32
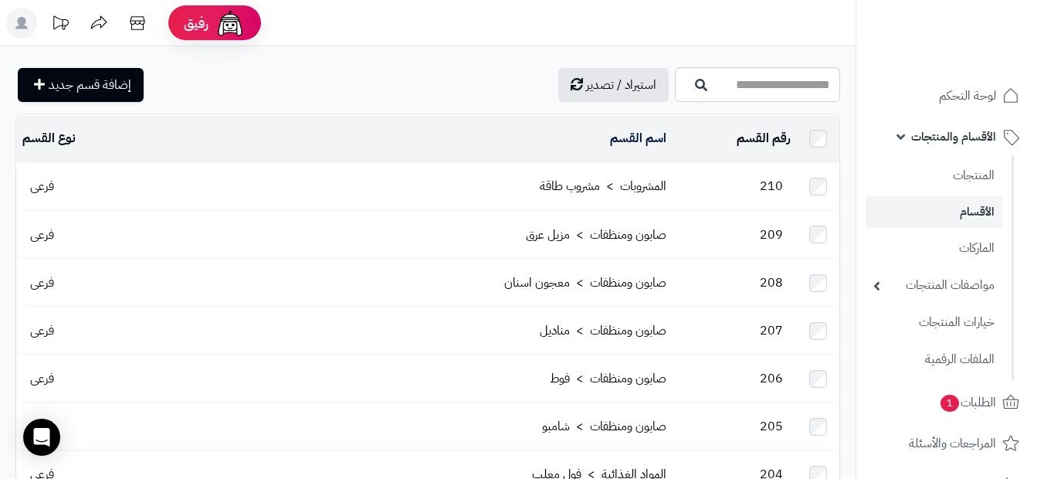
click at [973, 146] on span "الأقسام والمنتجات" at bounding box center [953, 137] width 85 height 22
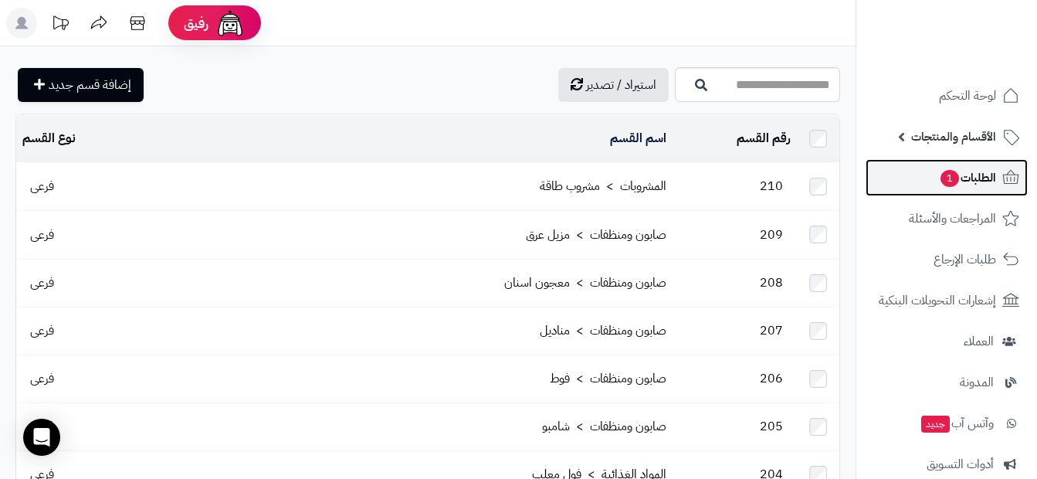
click at [967, 181] on span "الطلبات 1" at bounding box center [967, 178] width 57 height 22
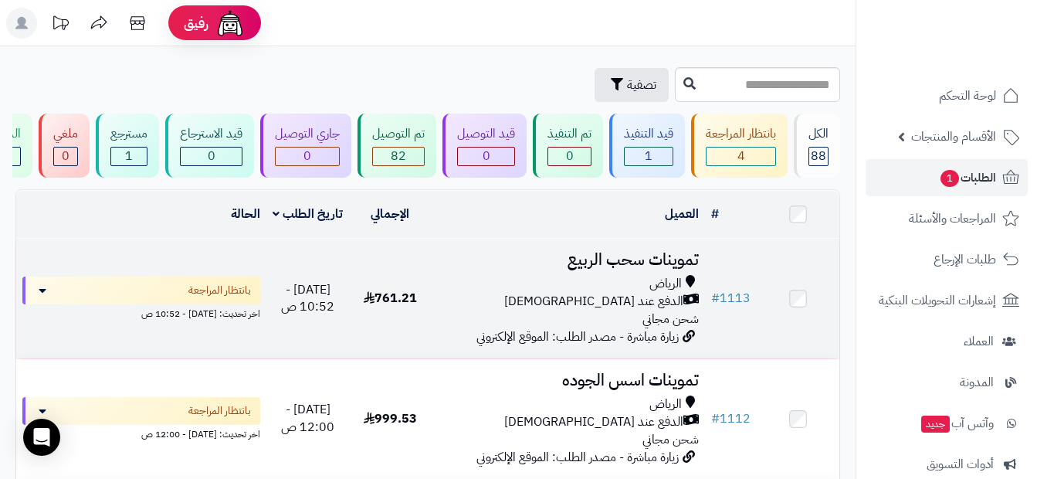
click at [514, 292] on div "الرياض" at bounding box center [568, 284] width 262 height 18
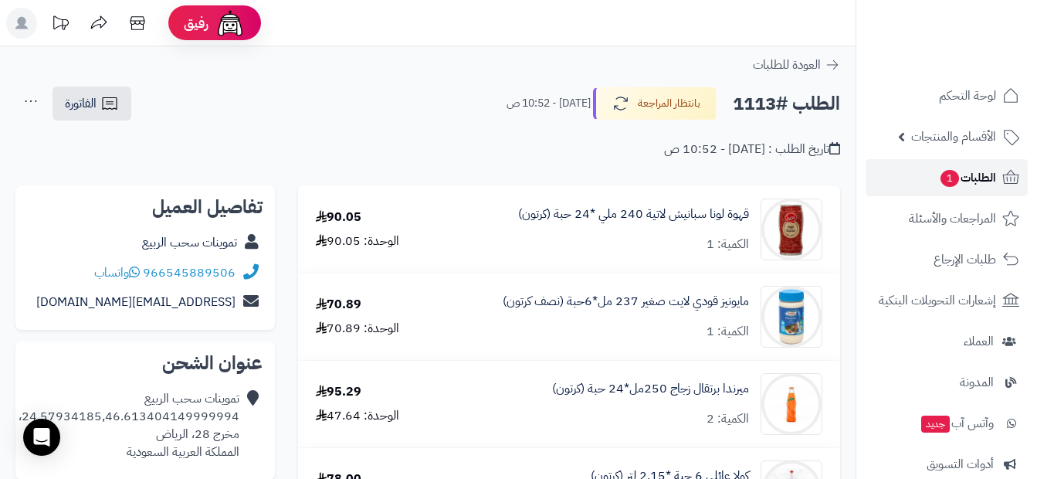
click at [960, 178] on span "الطلبات 1" at bounding box center [967, 178] width 57 height 22
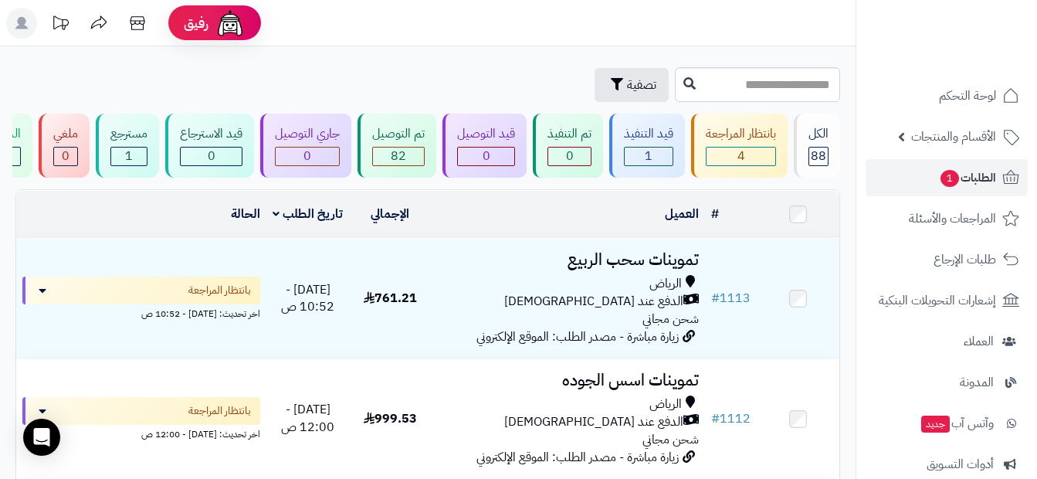
click at [523, 223] on div "العميل" at bounding box center [568, 214] width 262 height 18
click at [964, 181] on span "الطلبات 1" at bounding box center [967, 178] width 57 height 22
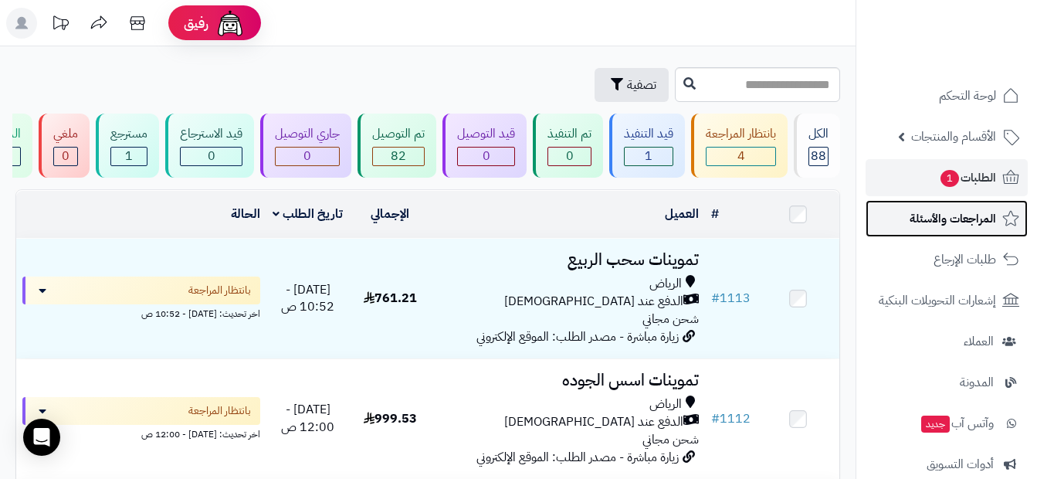
click at [955, 218] on span "المراجعات والأسئلة" at bounding box center [952, 219] width 86 height 22
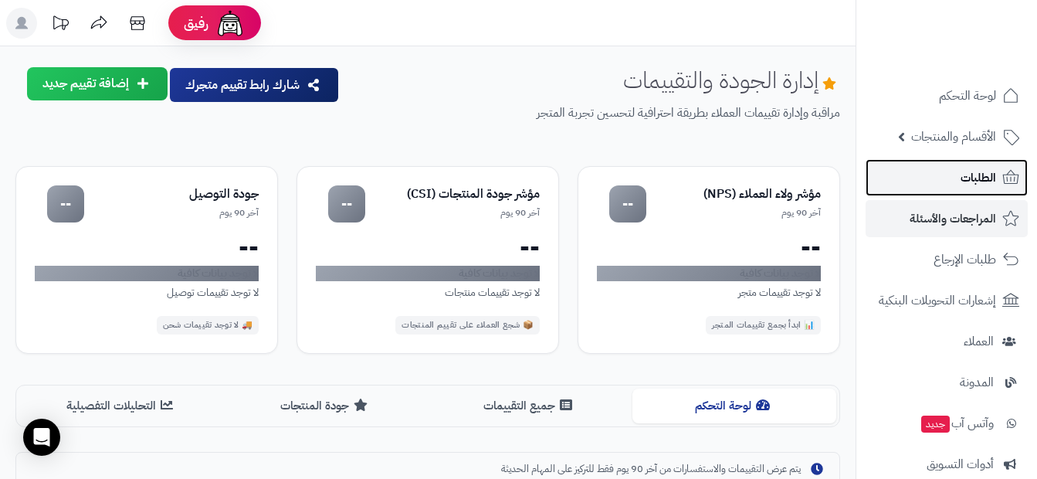
click at [949, 192] on link "الطلبات" at bounding box center [946, 177] width 162 height 37
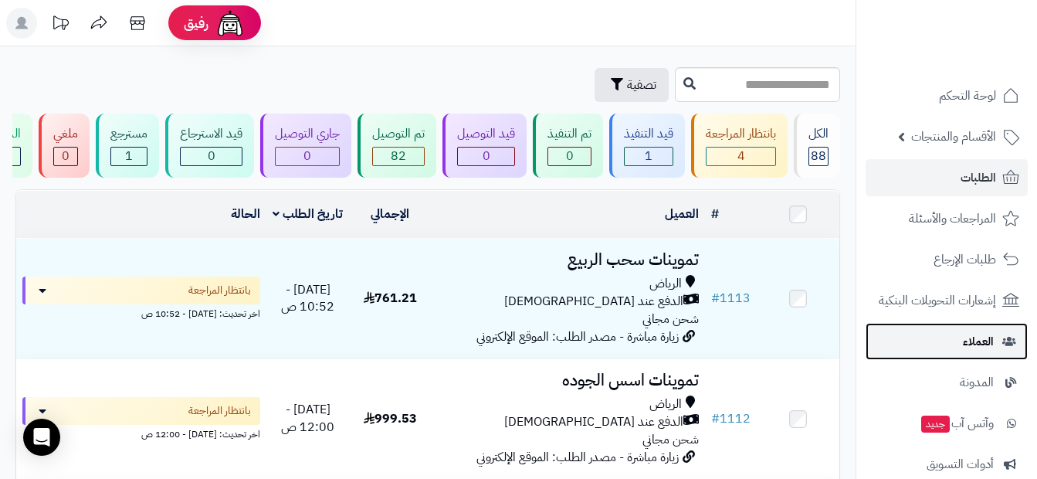
click at [955, 351] on link "العملاء" at bounding box center [946, 341] width 162 height 37
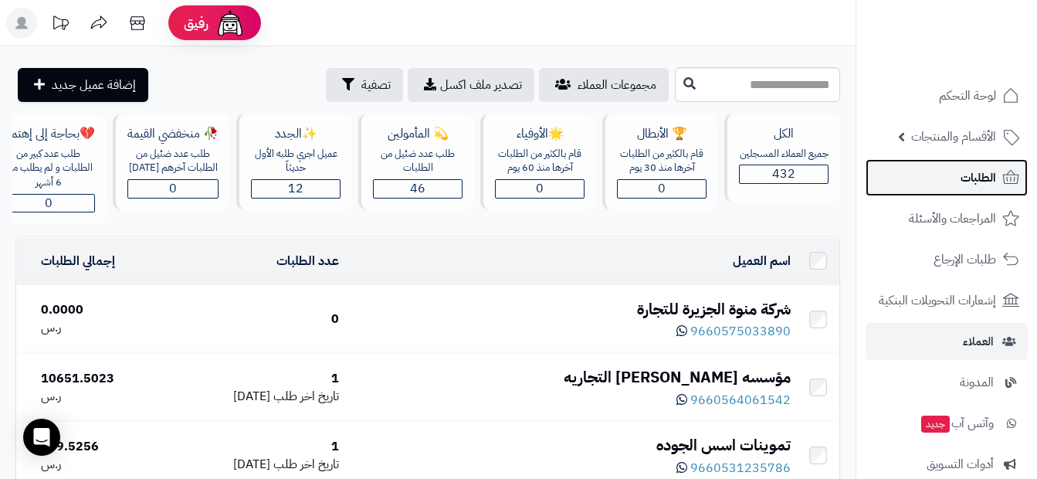
click at [966, 178] on span "الطلبات" at bounding box center [978, 178] width 36 height 22
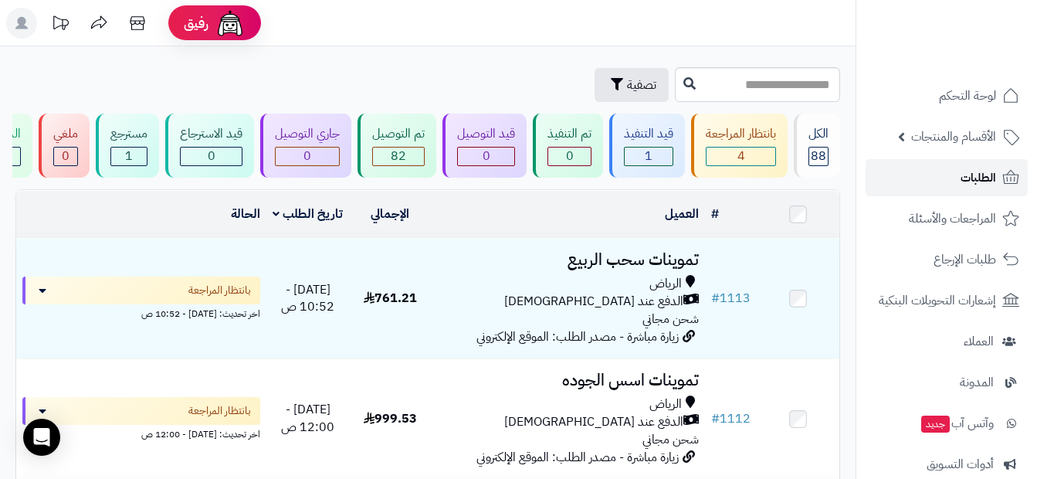
click at [991, 180] on span "الطلبات" at bounding box center [978, 178] width 36 height 22
